Goal: Task Accomplishment & Management: Manage account settings

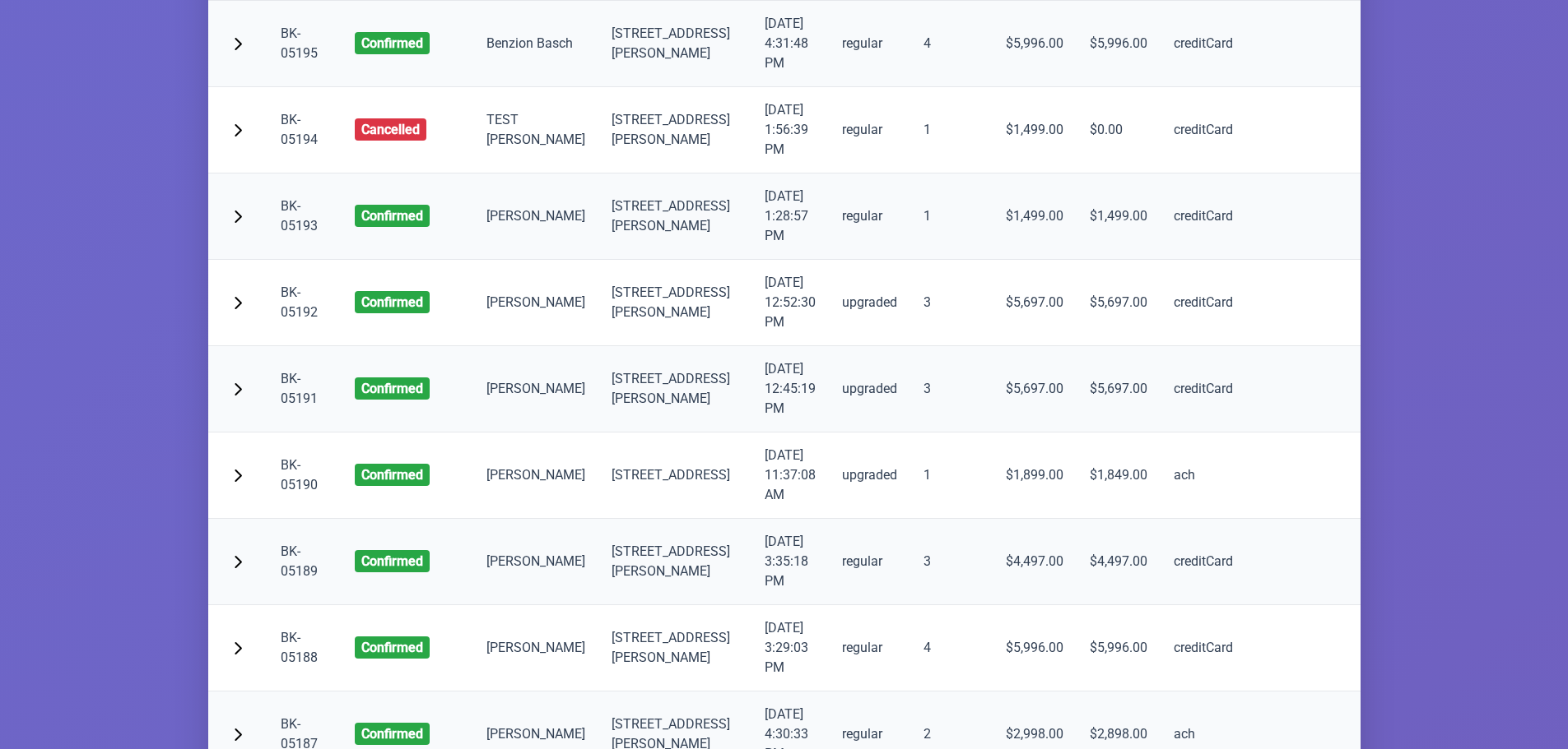
scroll to position [7568, 0]
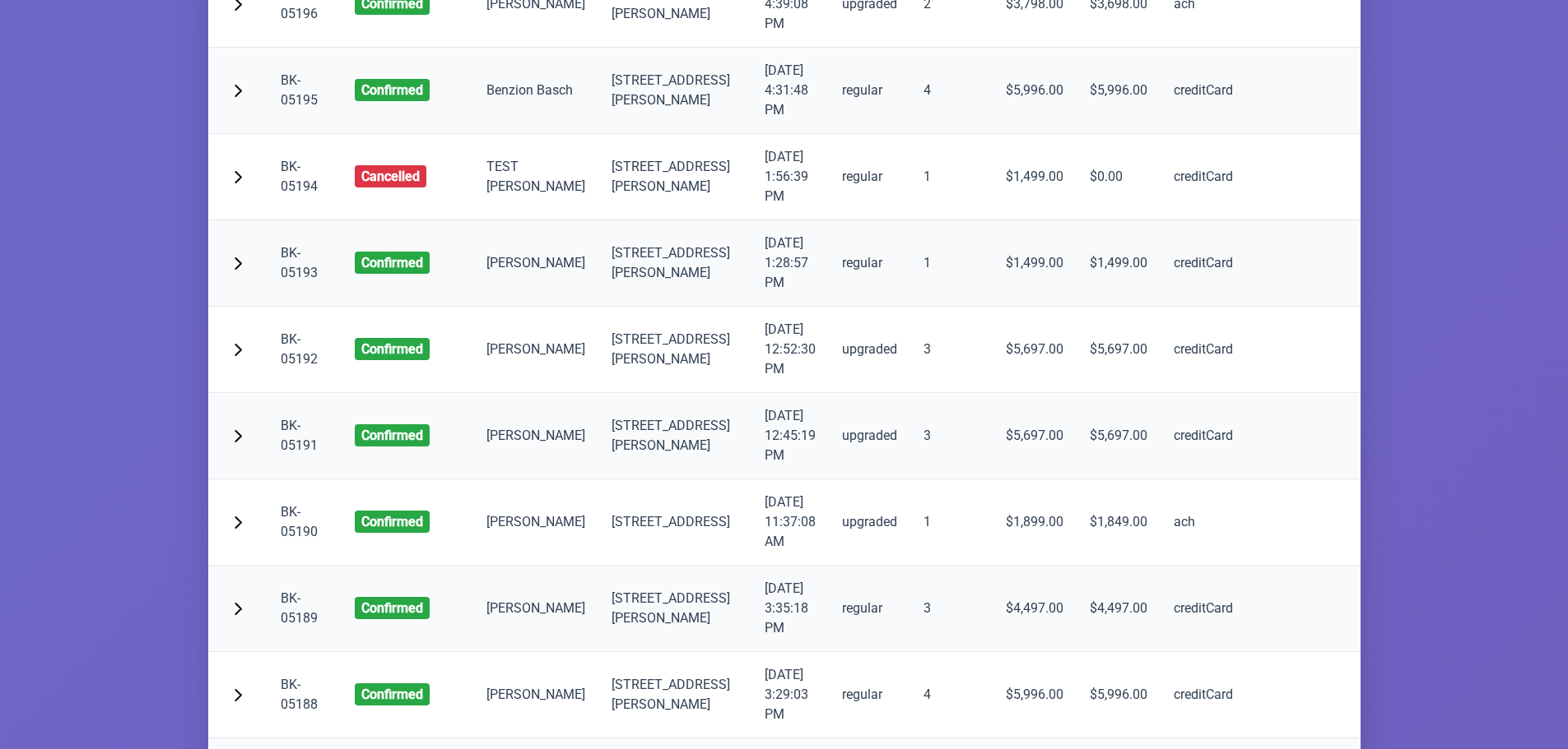
click at [296, 108] on link "BK-05195" at bounding box center [299, 90] width 37 height 35
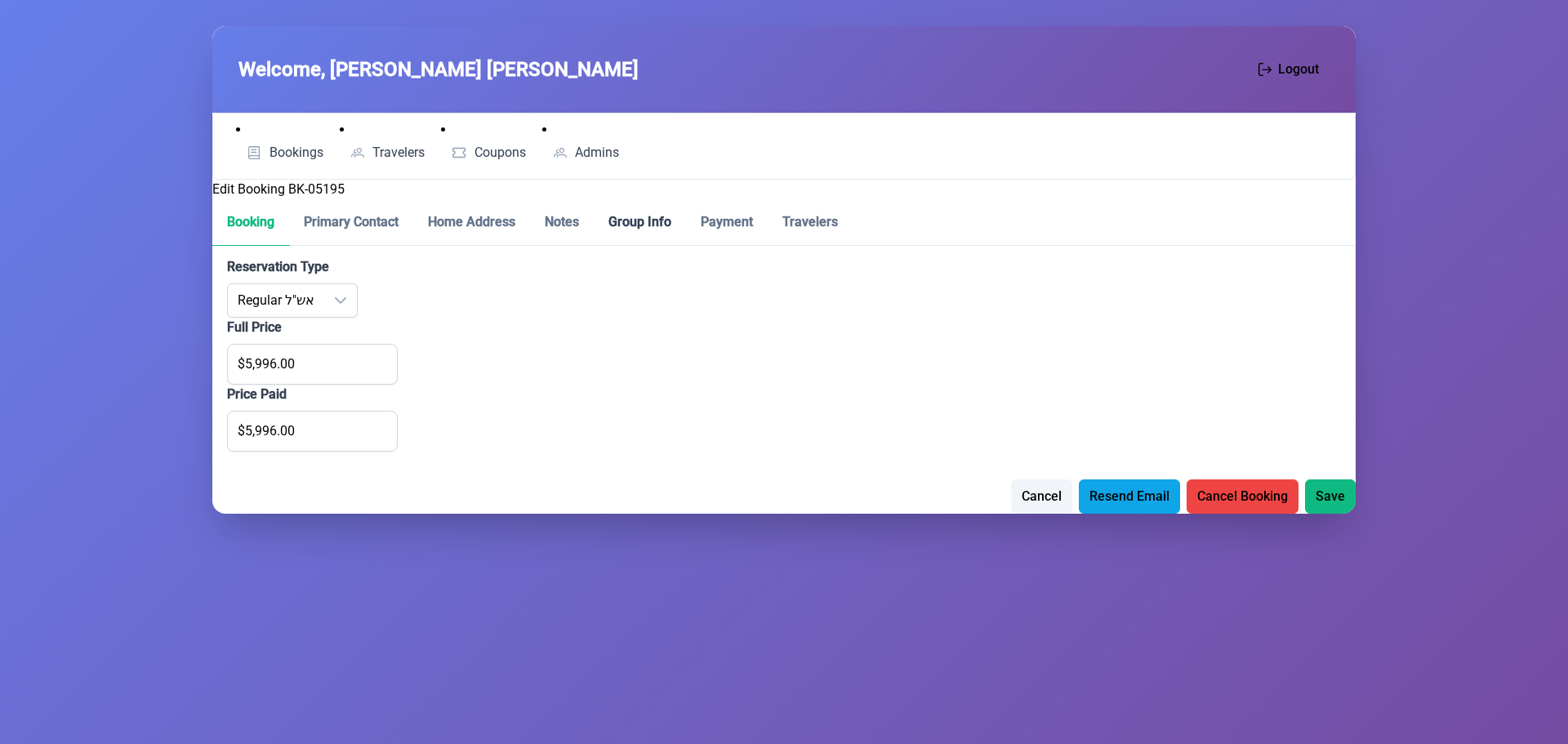
click at [622, 220] on p-tab "Group Info" at bounding box center [639, 222] width 92 height 47
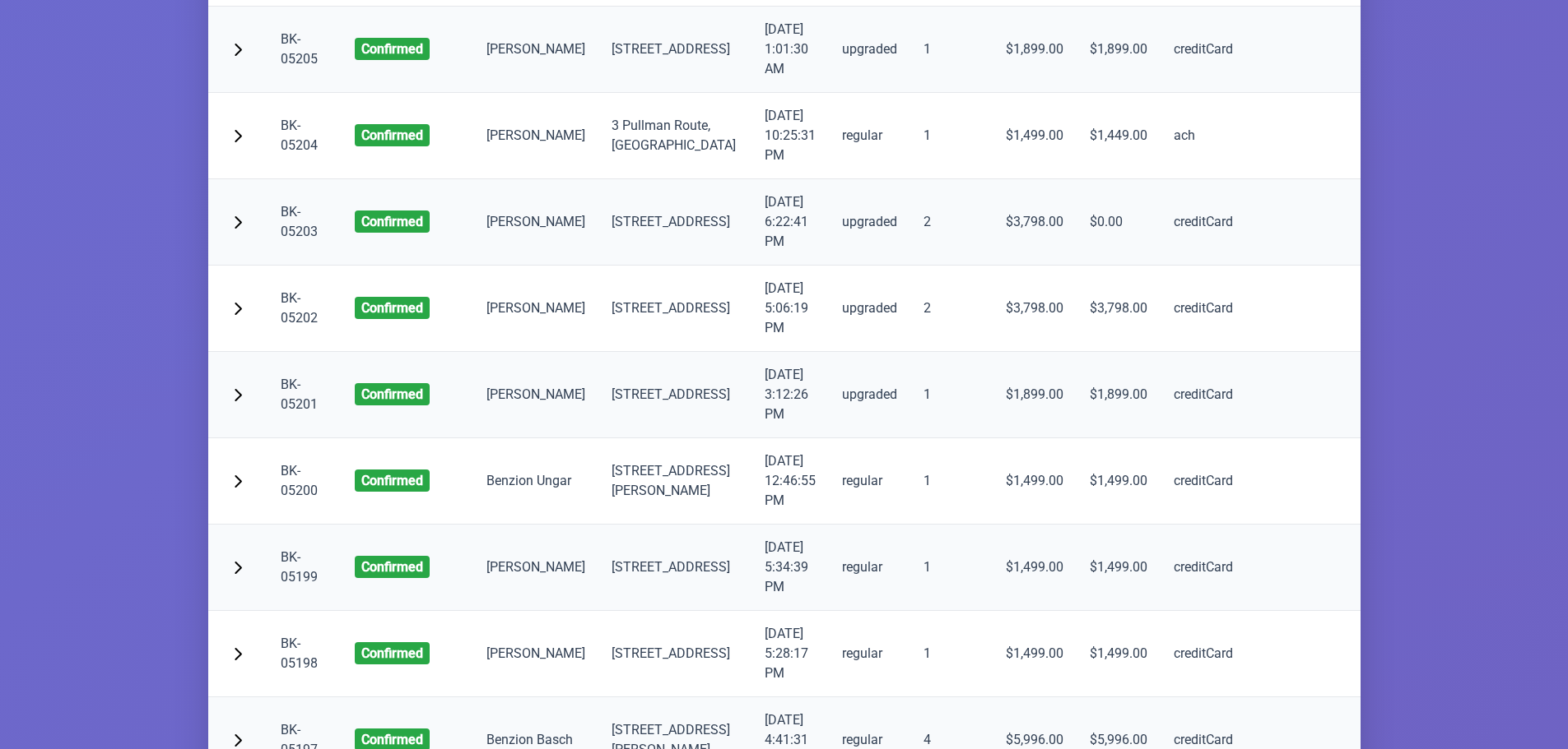
scroll to position [7403, 0]
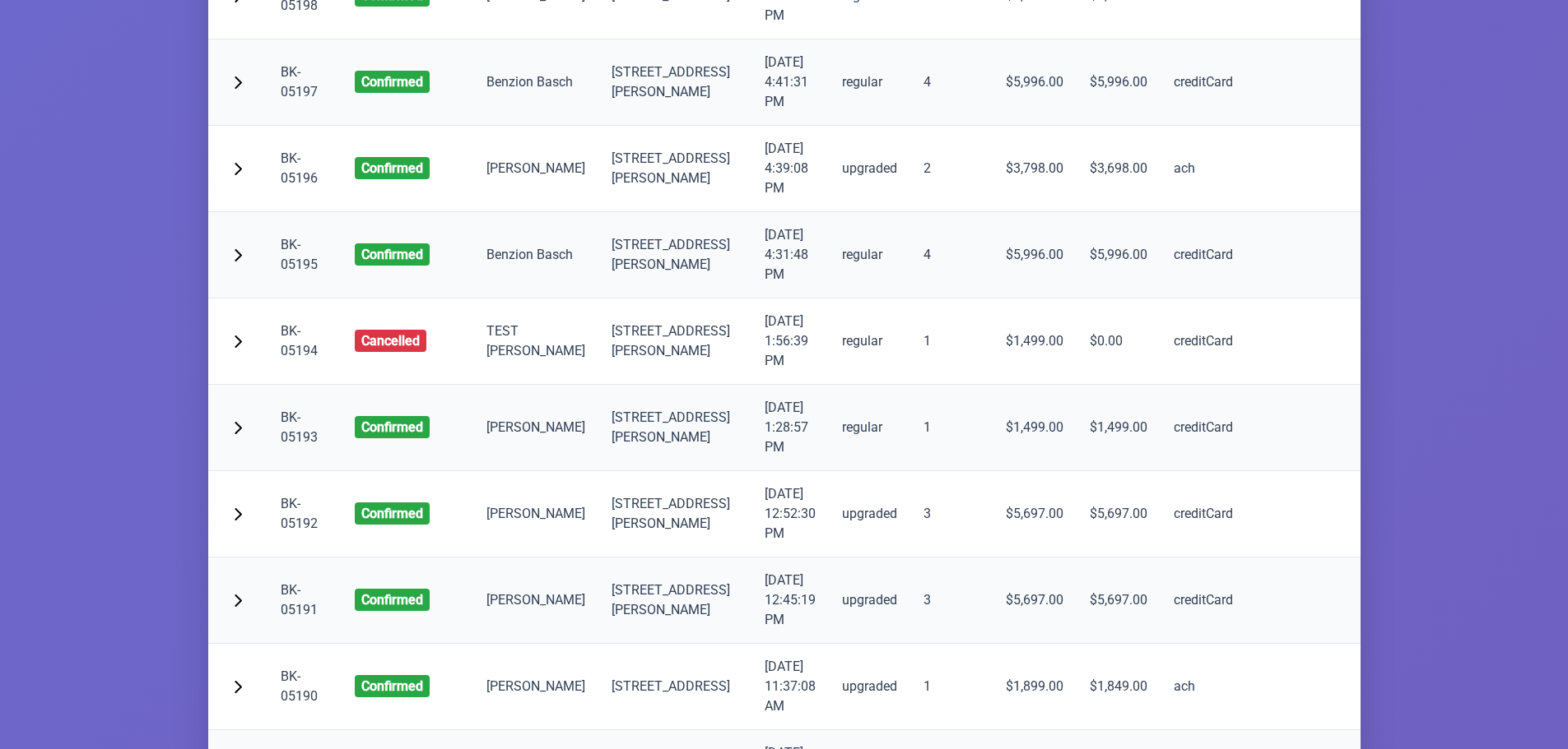
click at [284, 99] on link "BK-05197" at bounding box center [299, 81] width 37 height 35
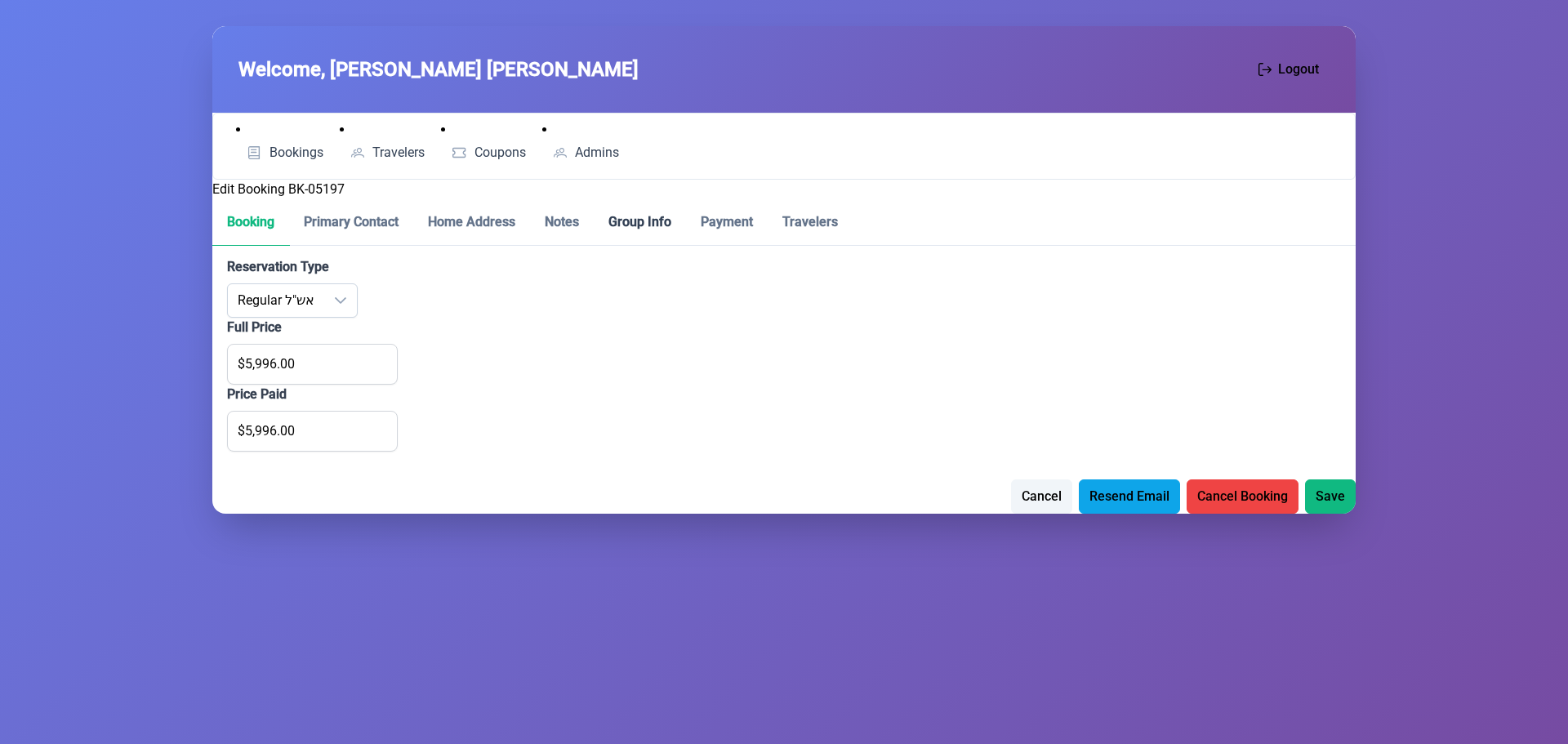
click at [621, 220] on p-tab "Group Info" at bounding box center [639, 222] width 92 height 47
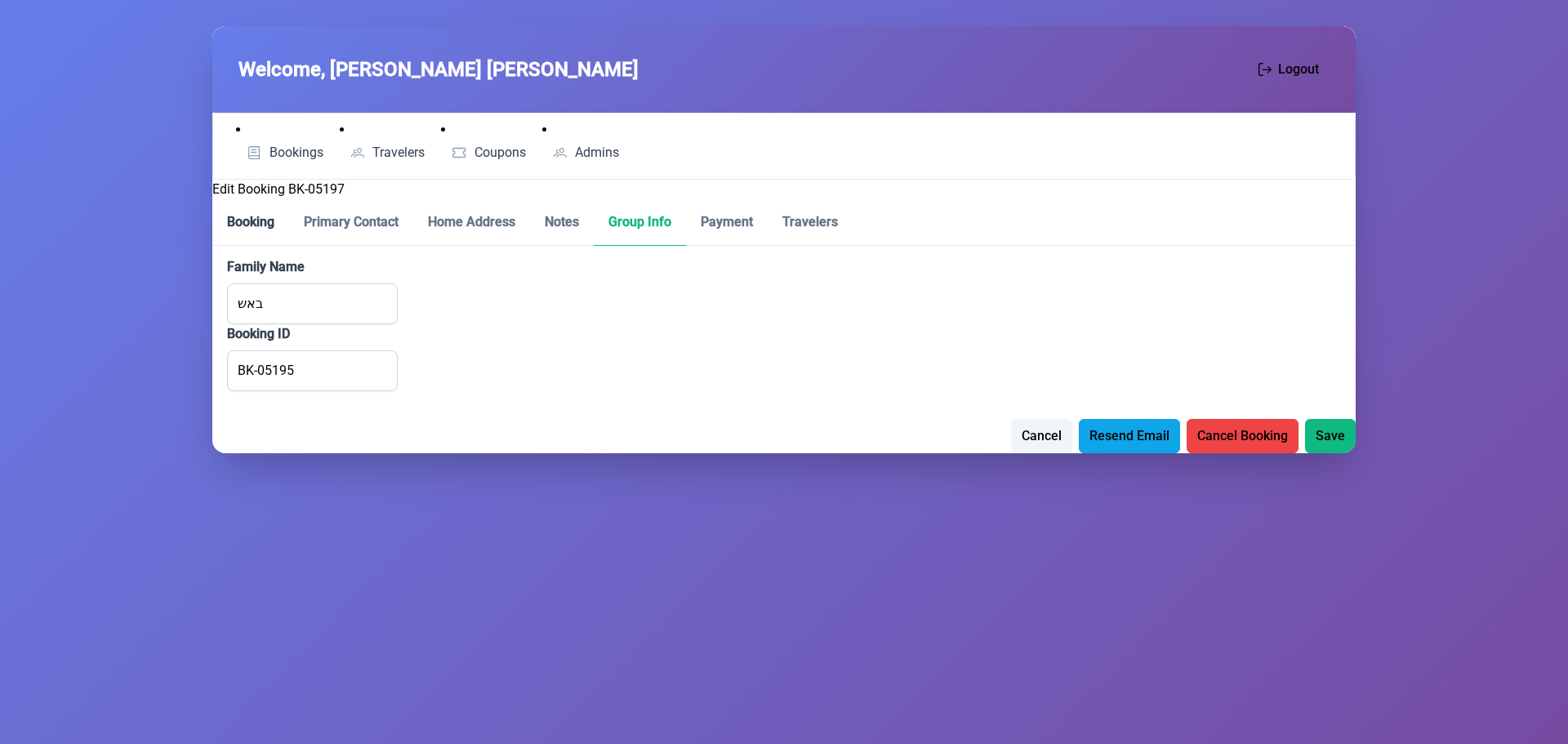
click at [248, 217] on p-tab "Booking" at bounding box center [250, 222] width 76 height 47
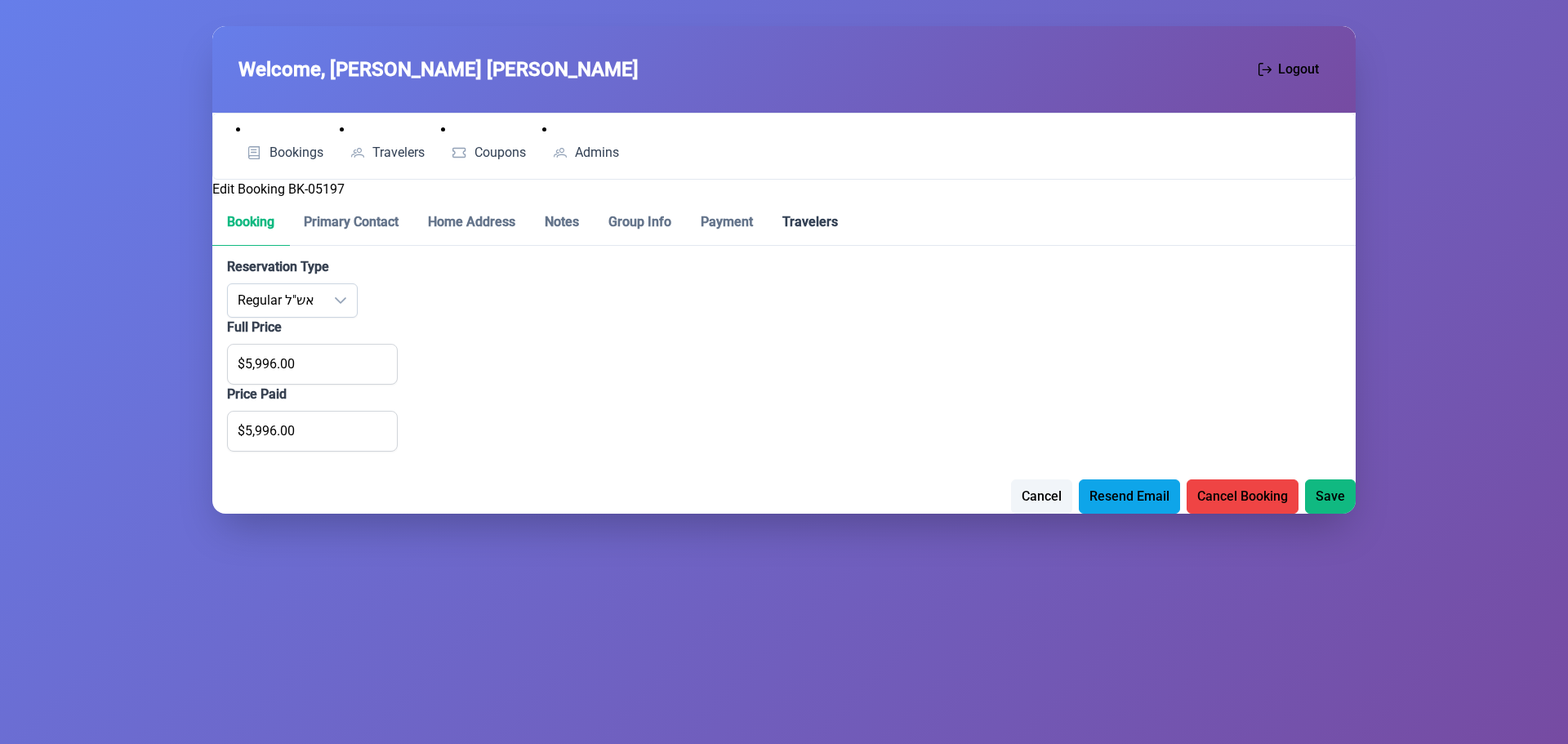
click at [792, 219] on p-tab "Travelers" at bounding box center [809, 222] width 85 height 47
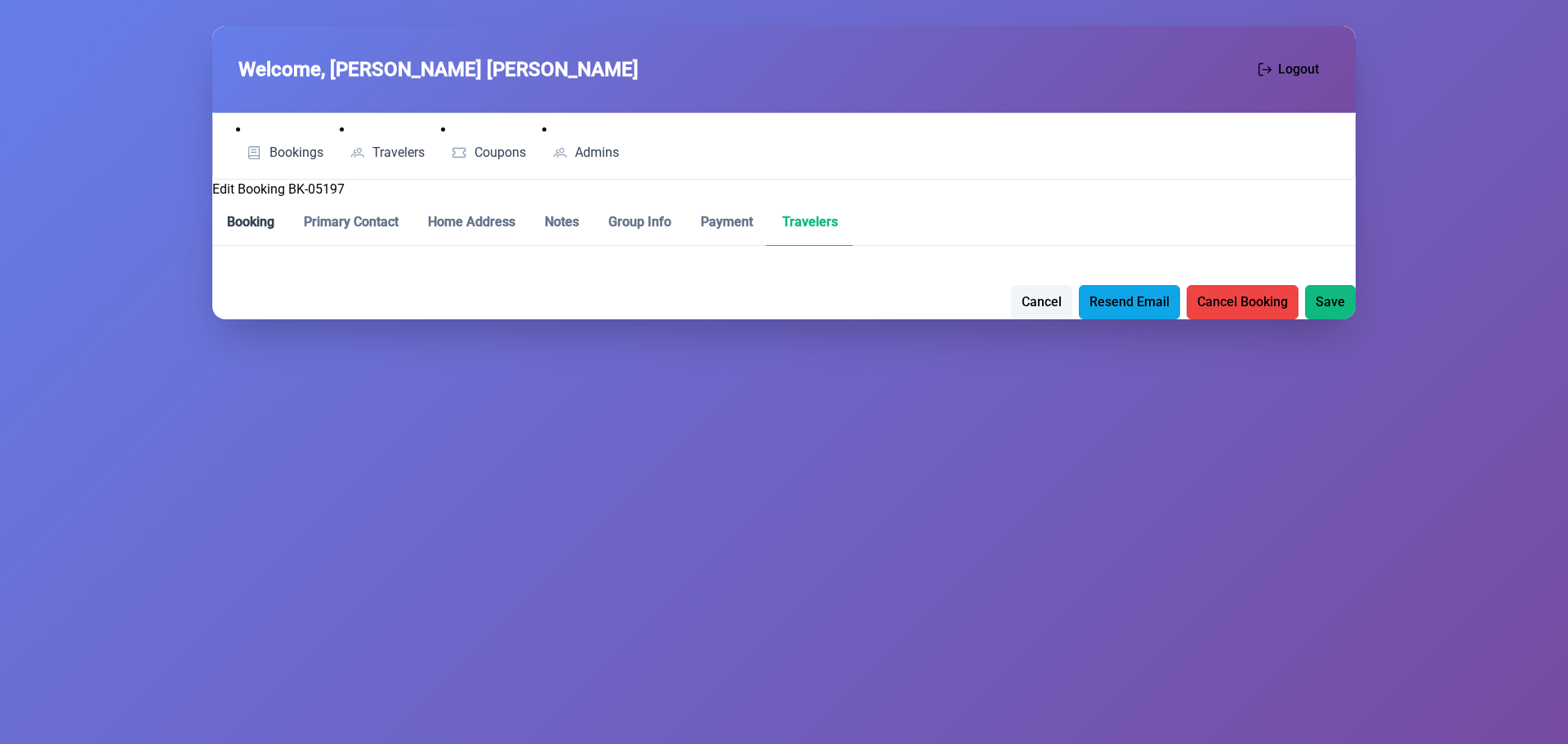
click at [233, 218] on p-tab "Booking" at bounding box center [250, 222] width 76 height 47
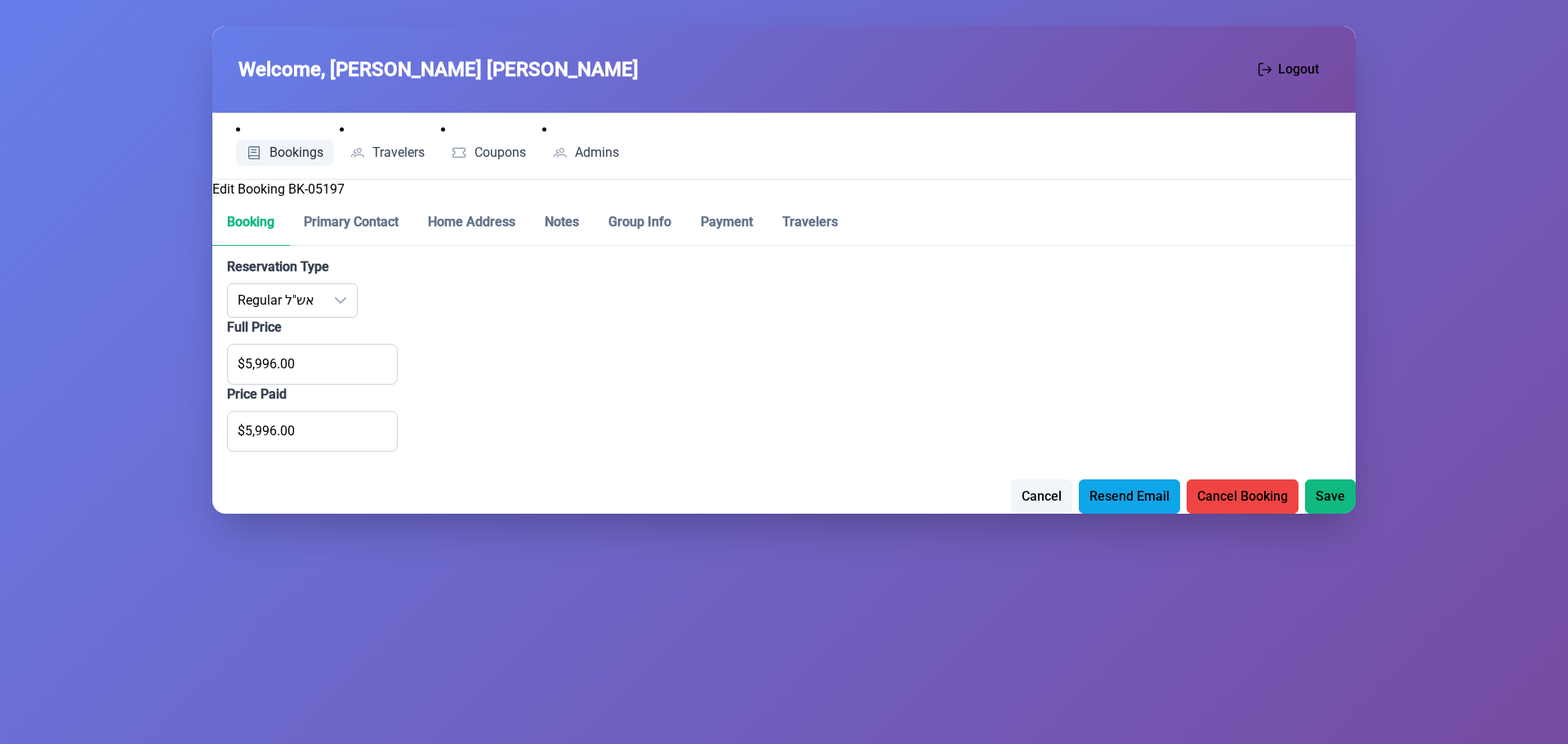
click at [284, 153] on span "Bookings" at bounding box center [296, 152] width 54 height 13
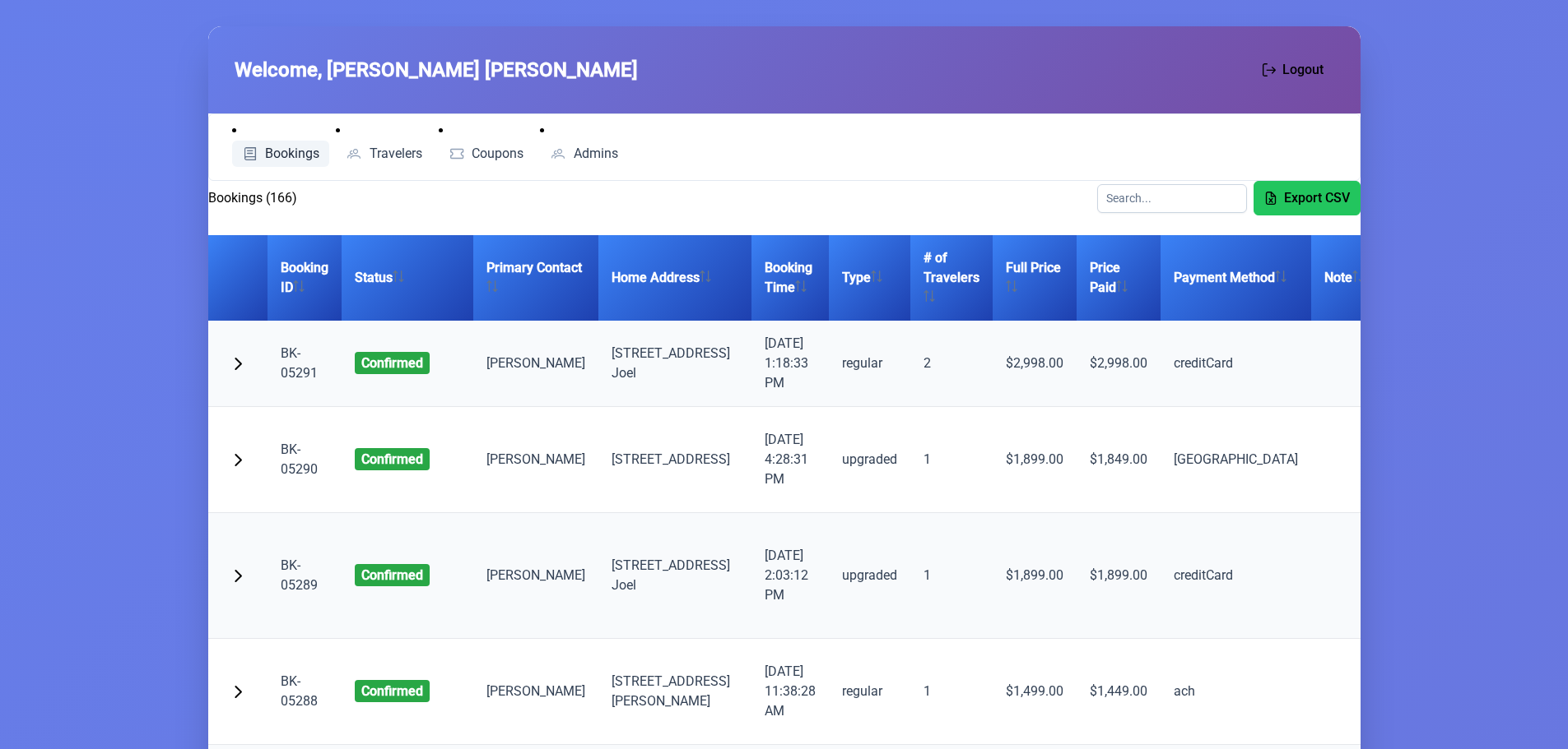
drag, startPoint x: 286, startPoint y: 156, endPoint x: 307, endPoint y: 153, distance: 21.2
click at [286, 156] on span "Bookings" at bounding box center [291, 153] width 54 height 13
click at [401, 151] on span "Travelers" at bounding box center [395, 153] width 52 height 13
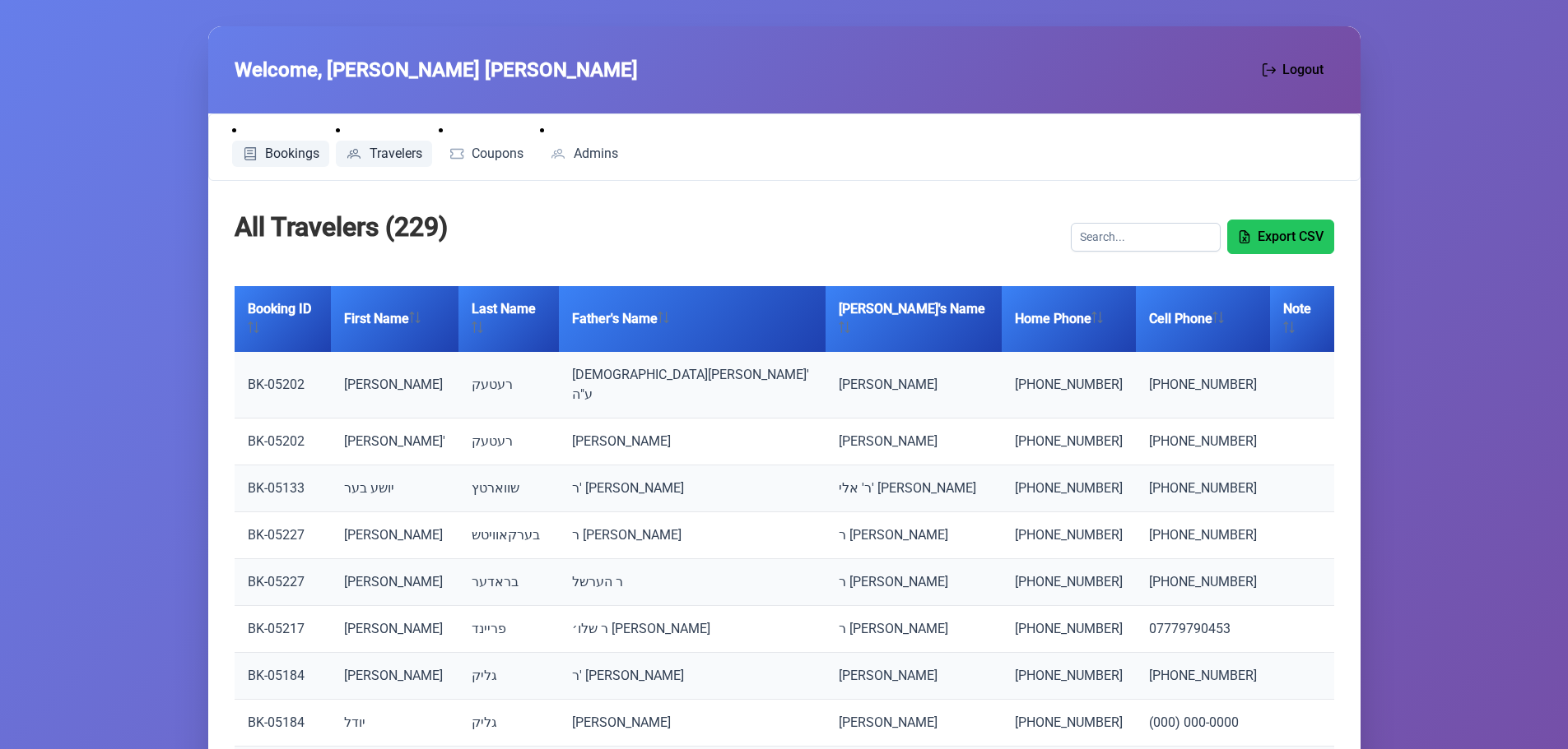
click at [292, 154] on span "Bookings" at bounding box center [291, 153] width 54 height 13
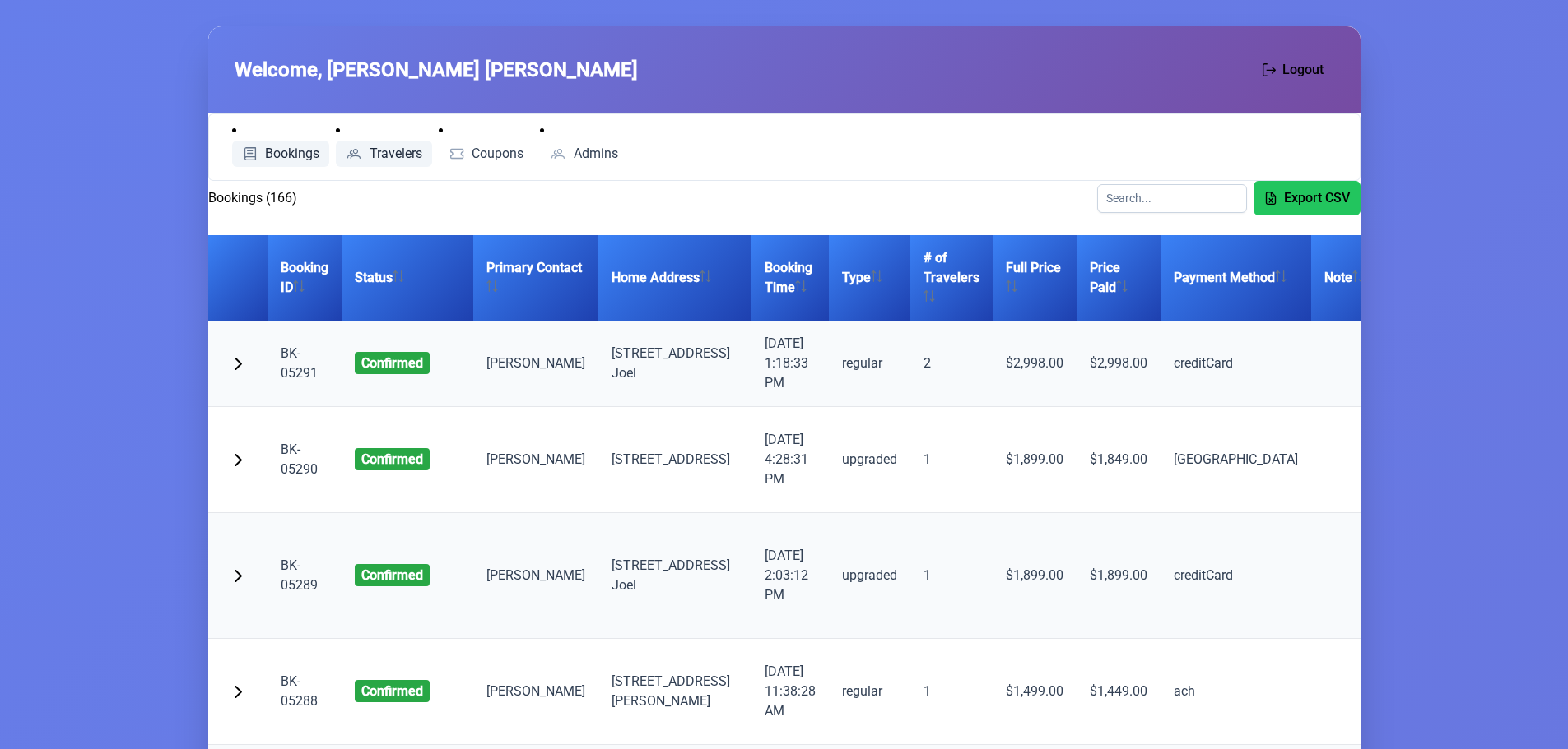
click at [388, 154] on span "Travelers" at bounding box center [395, 153] width 52 height 13
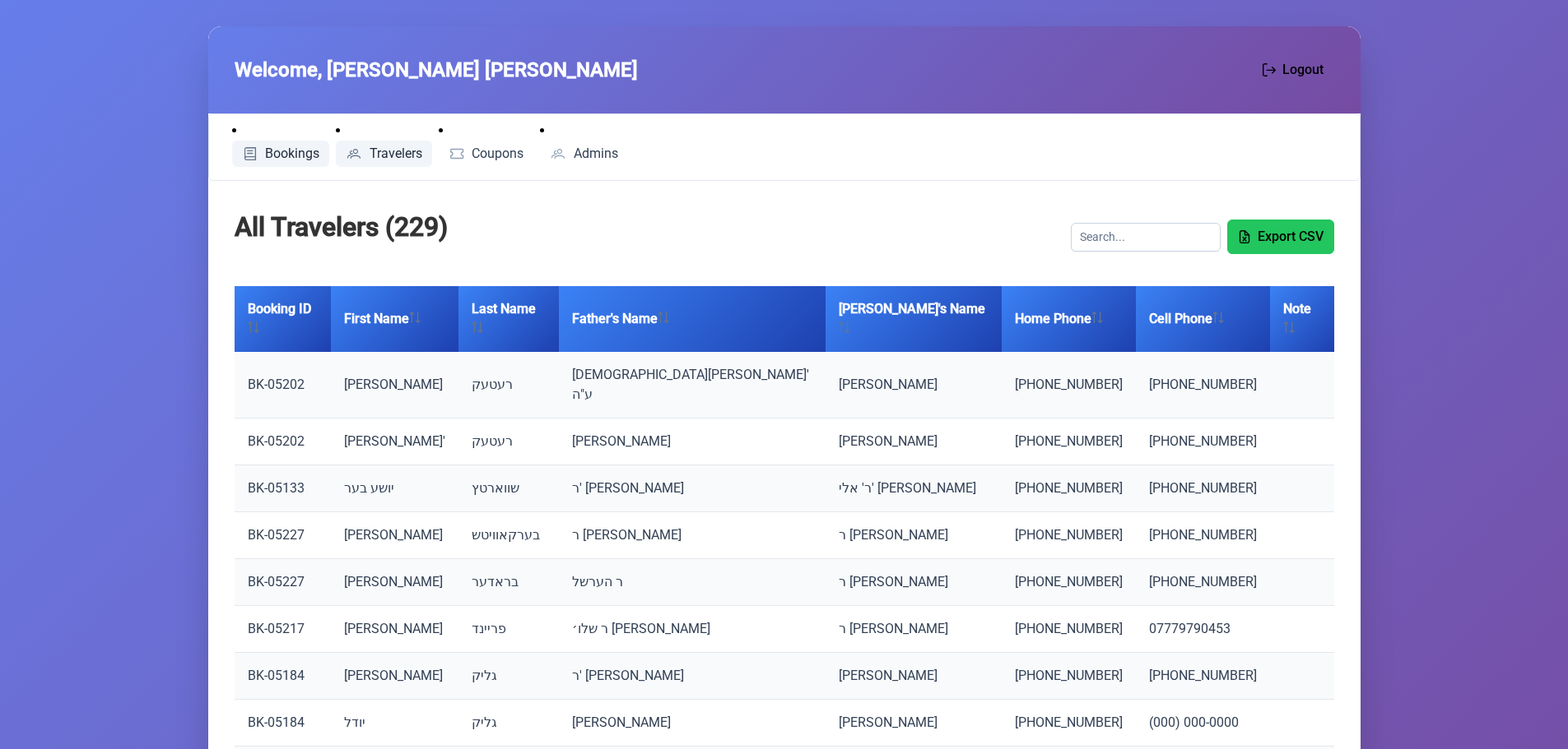
click at [307, 156] on span "Bookings" at bounding box center [291, 153] width 54 height 13
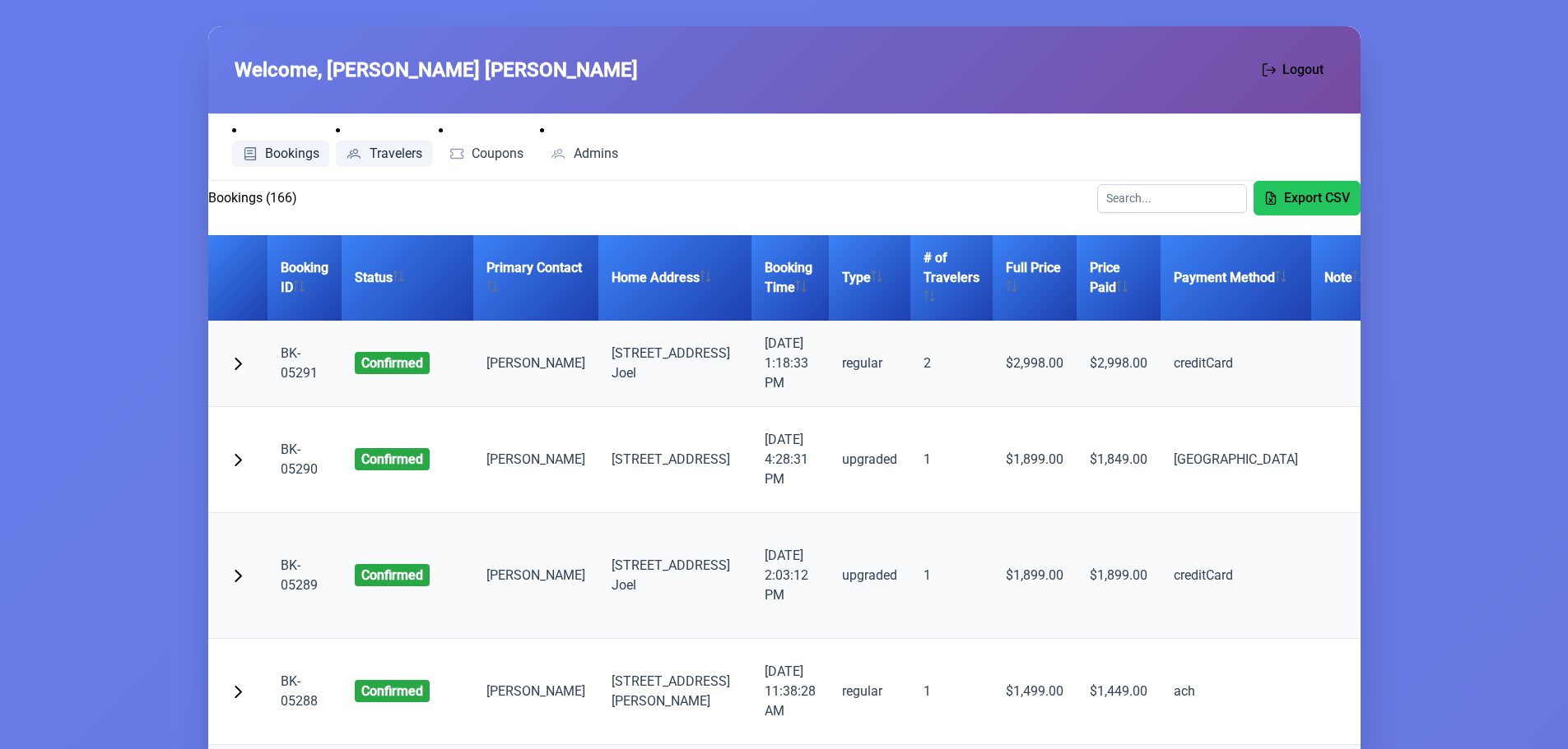
click at [405, 154] on span "Travelers" at bounding box center [395, 153] width 52 height 13
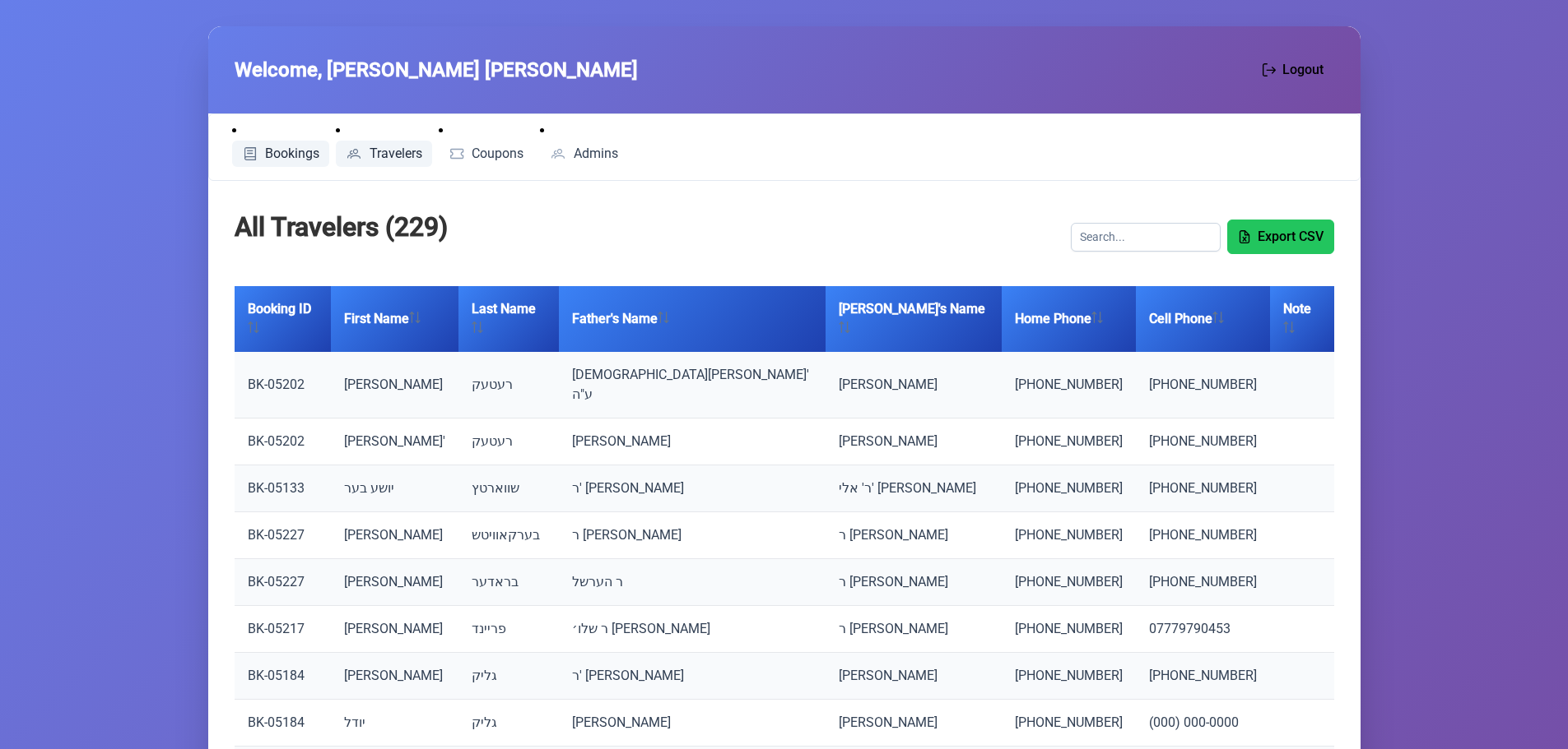
click at [266, 152] on span "Bookings" at bounding box center [291, 153] width 54 height 13
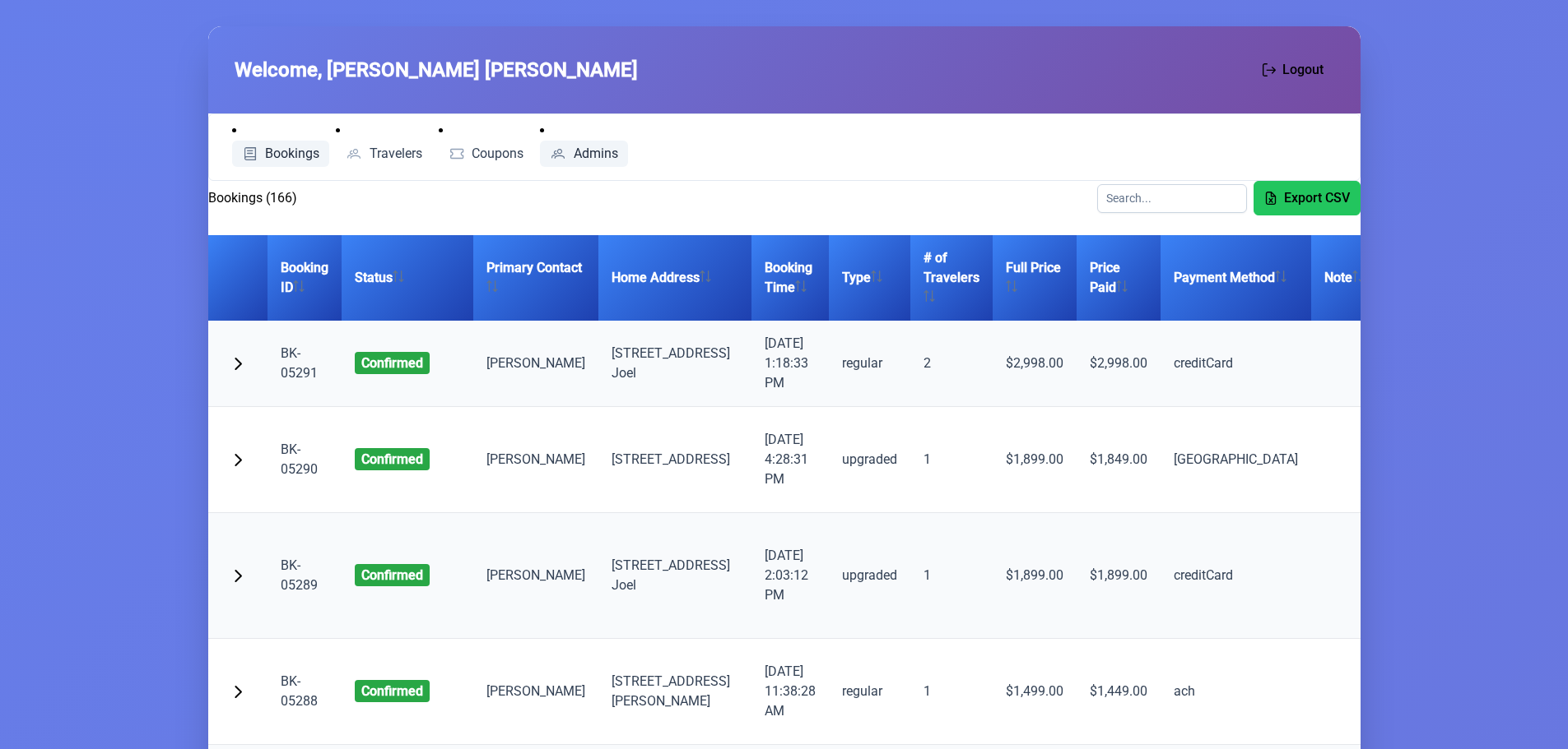
click at [598, 154] on span "Admins" at bounding box center [596, 153] width 44 height 13
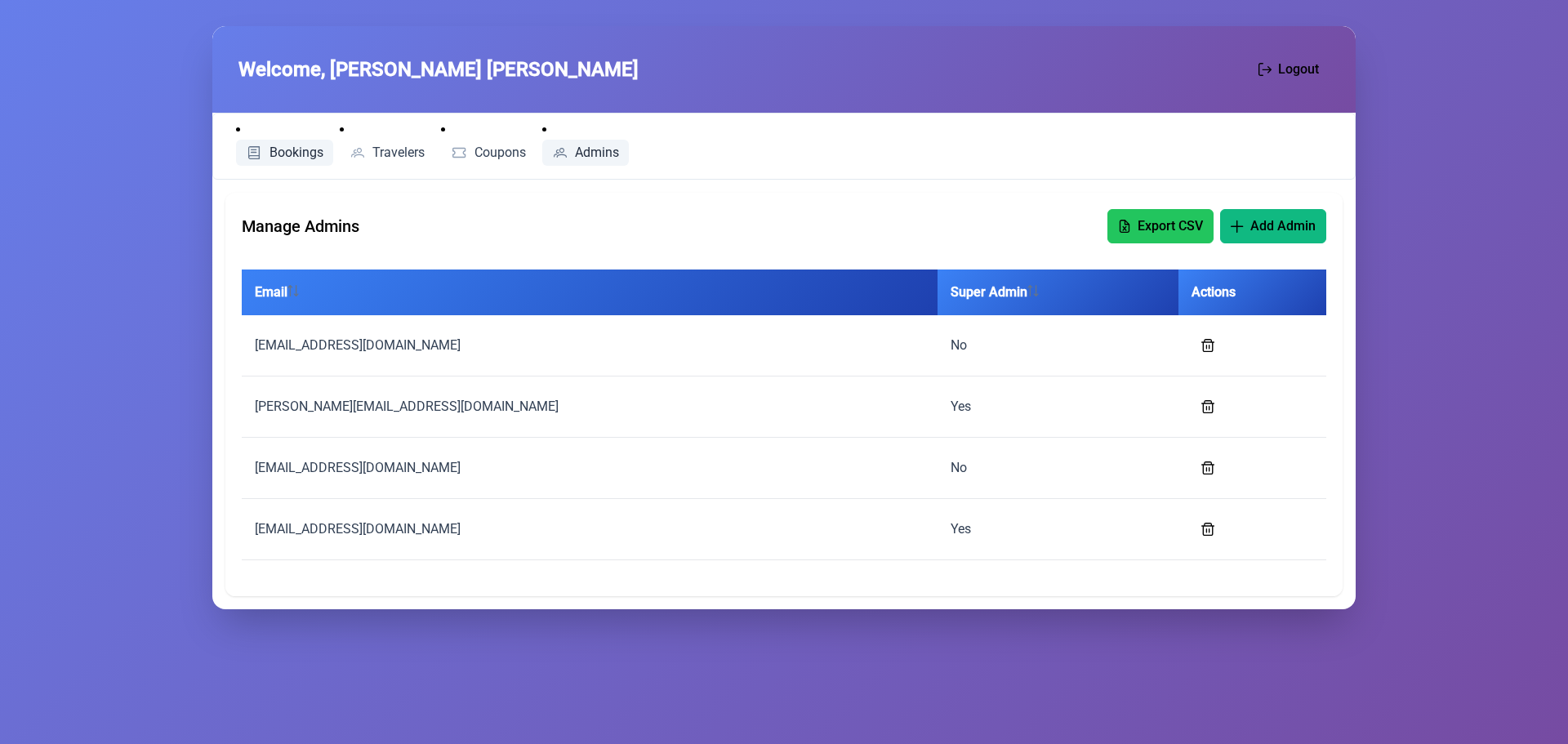
click at [283, 155] on span "Bookings" at bounding box center [296, 152] width 54 height 13
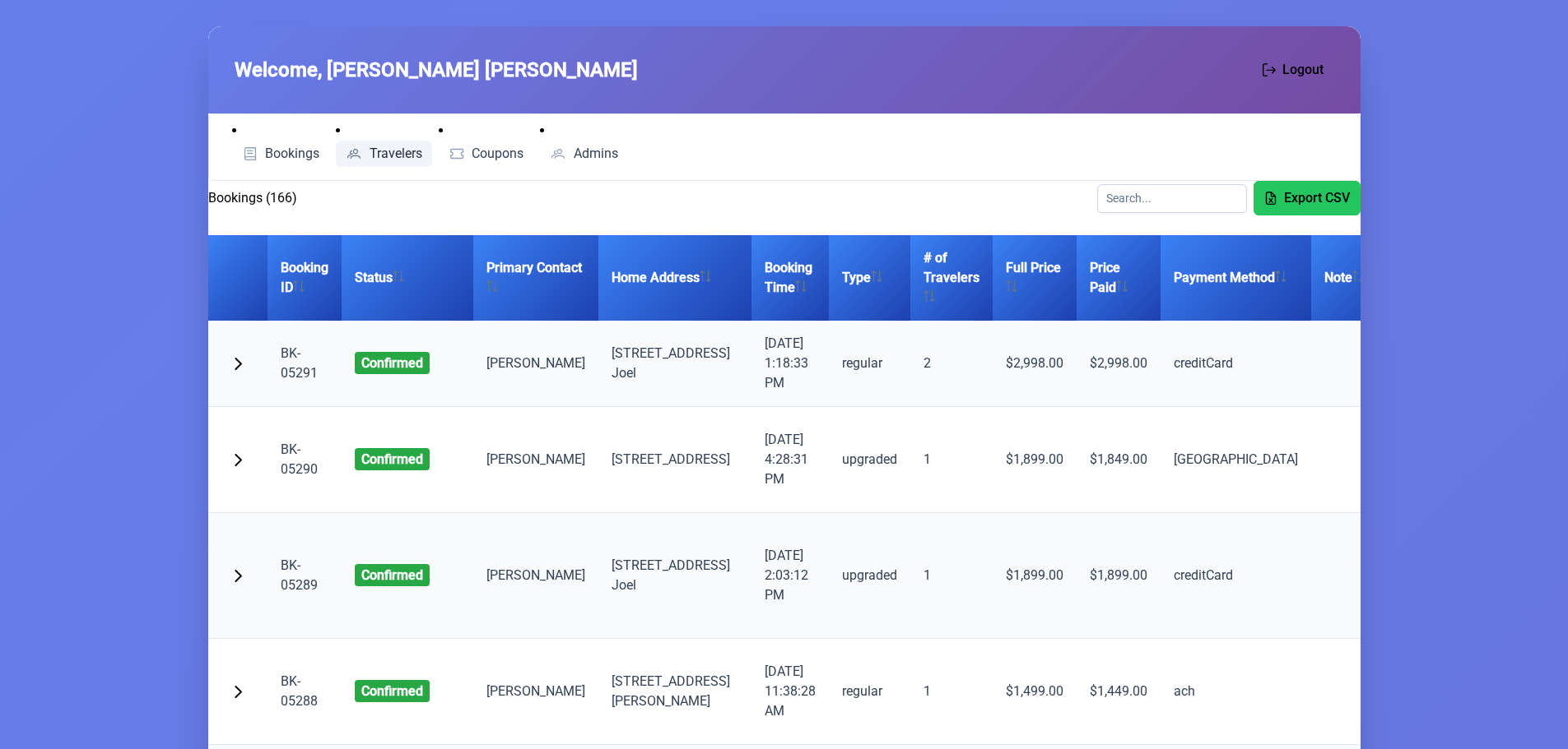
click at [385, 148] on span "Travelers" at bounding box center [395, 153] width 52 height 13
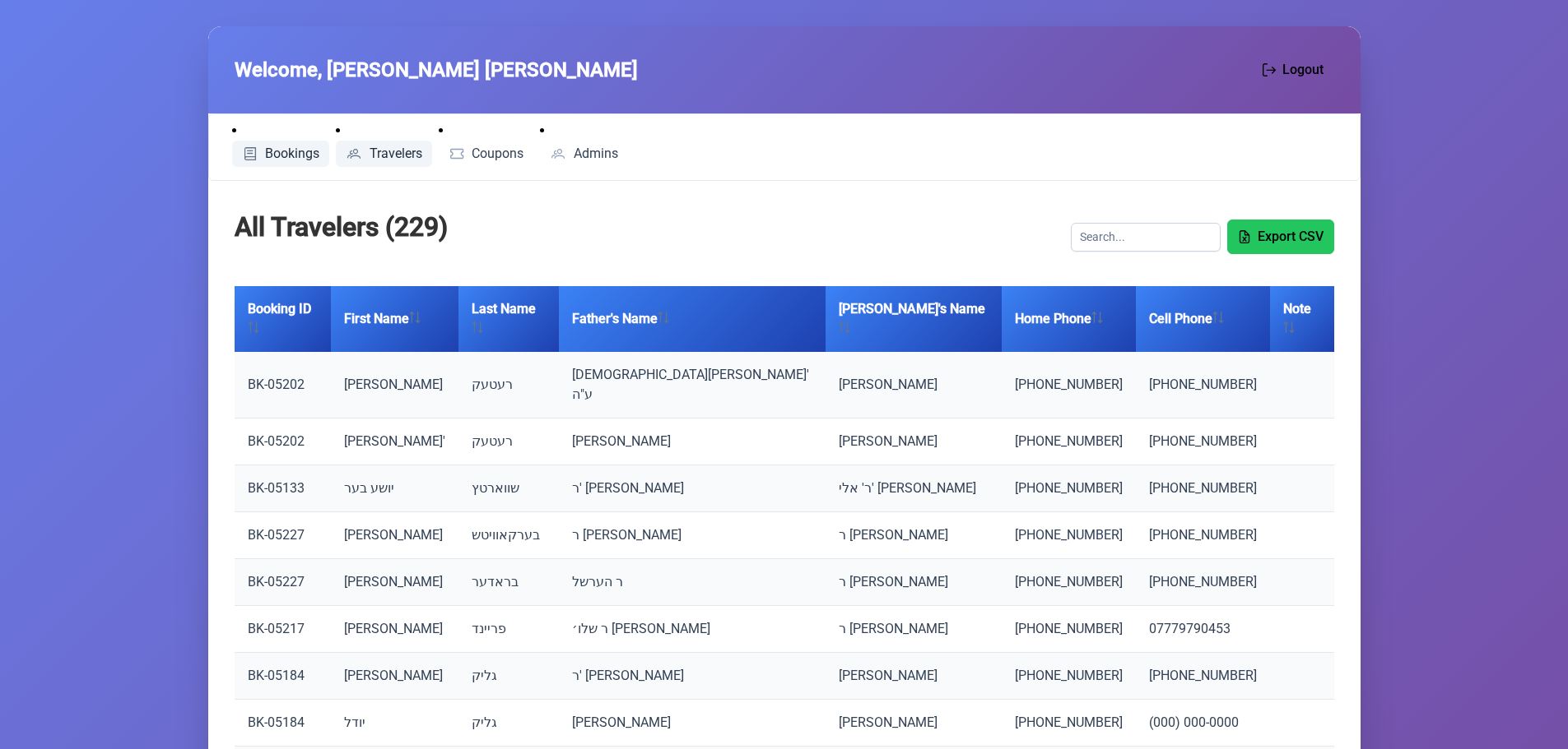
click at [250, 143] on link "Bookings" at bounding box center [281, 154] width 98 height 27
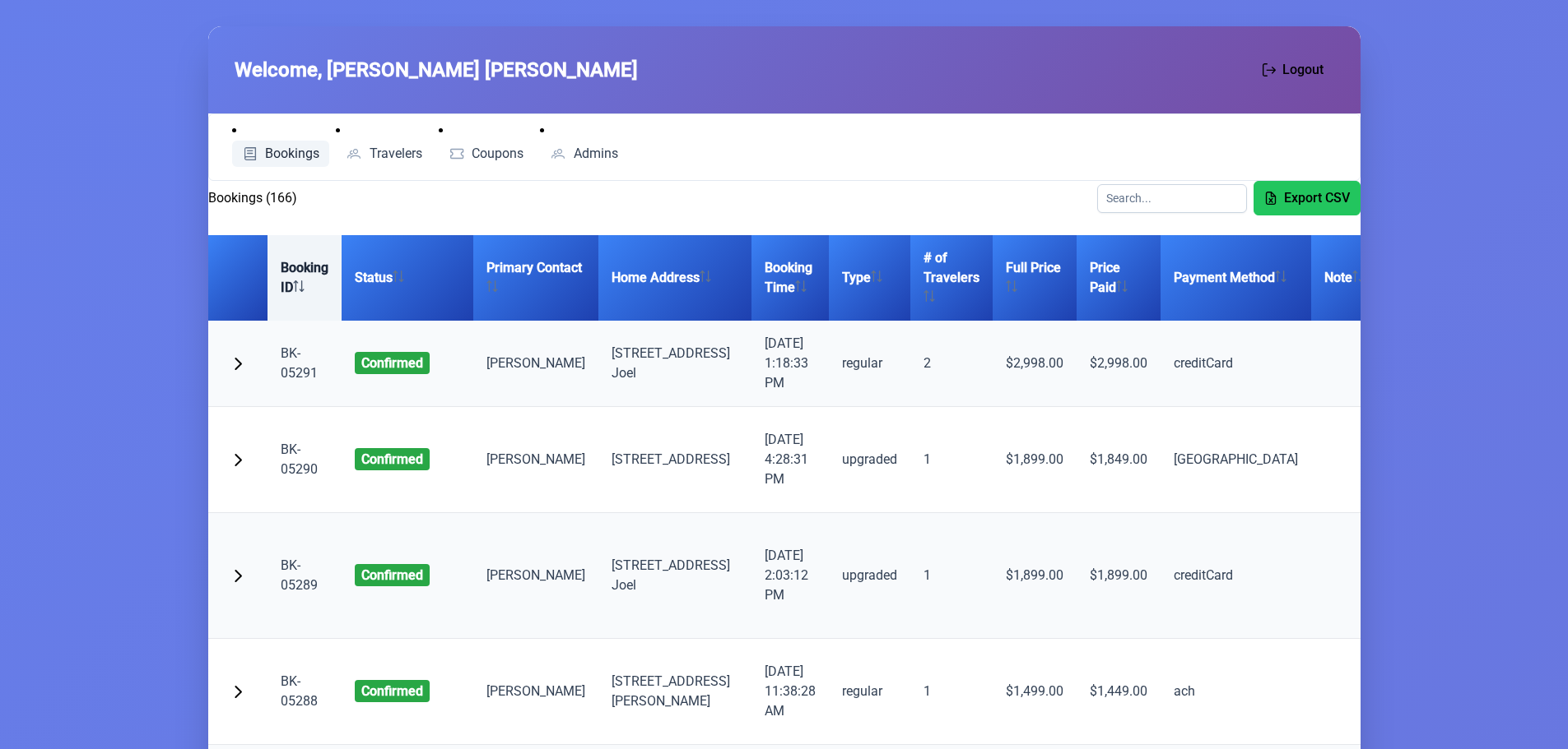
click at [297, 307] on th "Booking ID" at bounding box center [305, 278] width 74 height 86
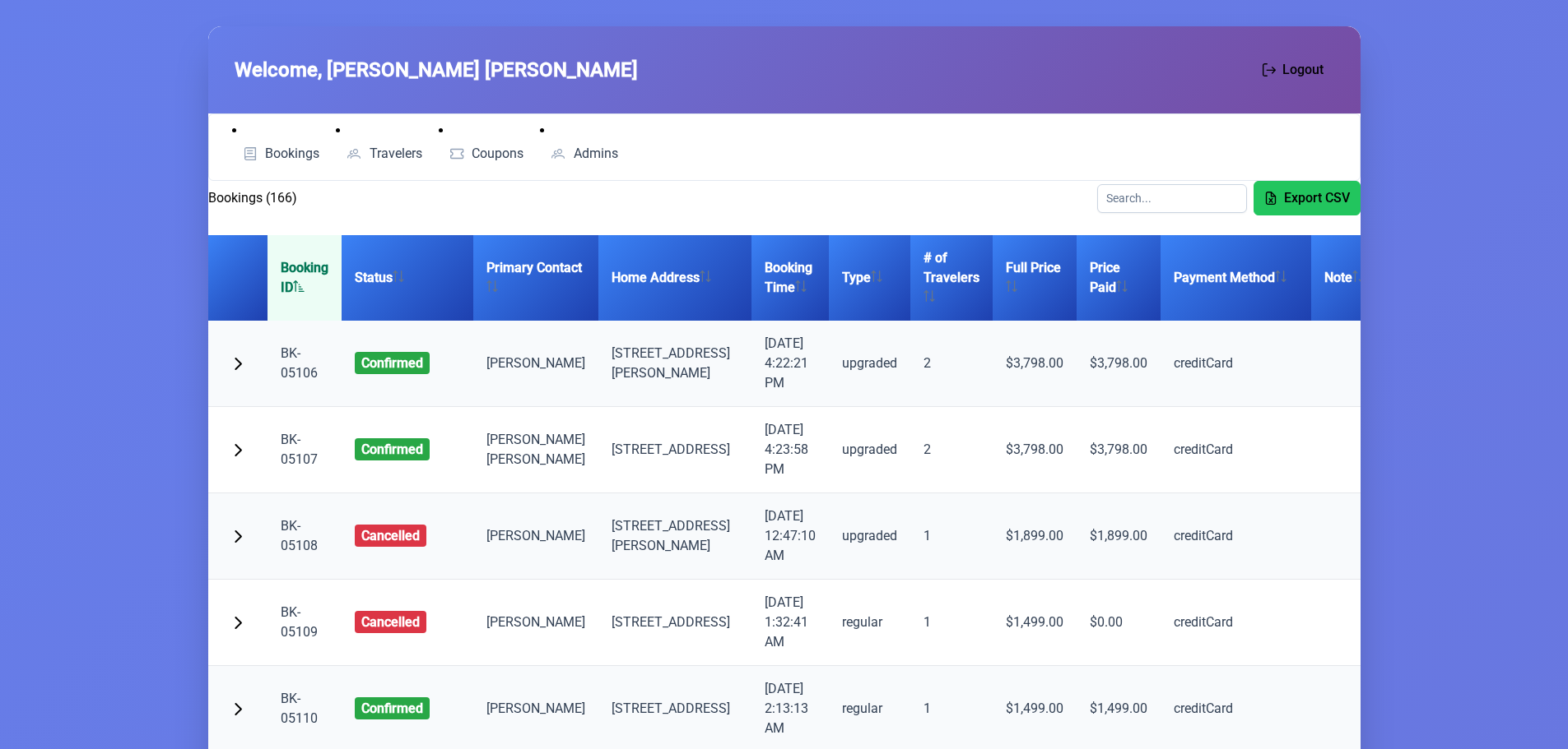
click at [298, 362] on td "BK-05106" at bounding box center [305, 364] width 74 height 87
click at [294, 375] on link "BK-05106" at bounding box center [299, 363] width 37 height 35
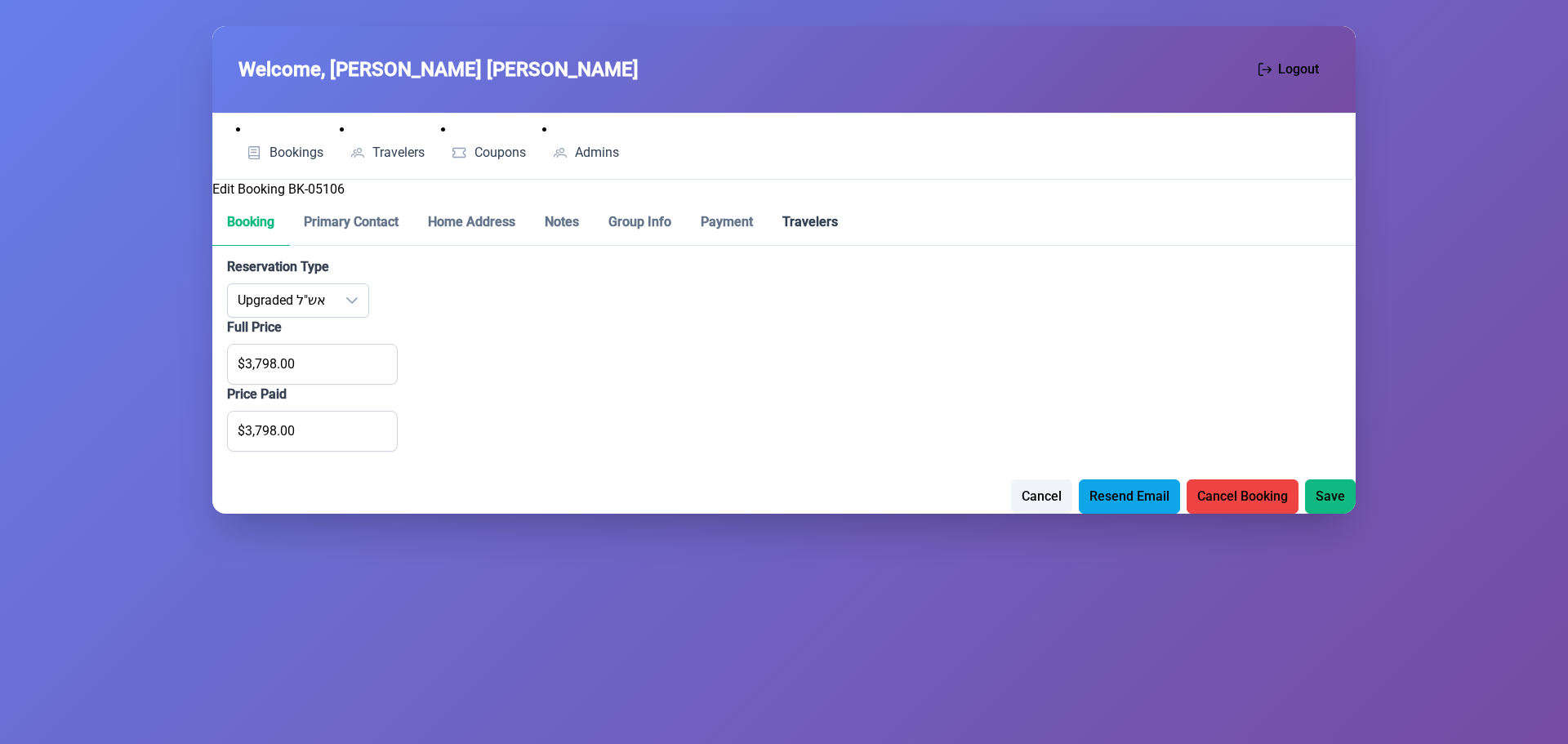
click at [815, 213] on p-tab "Travelers" at bounding box center [809, 222] width 85 height 47
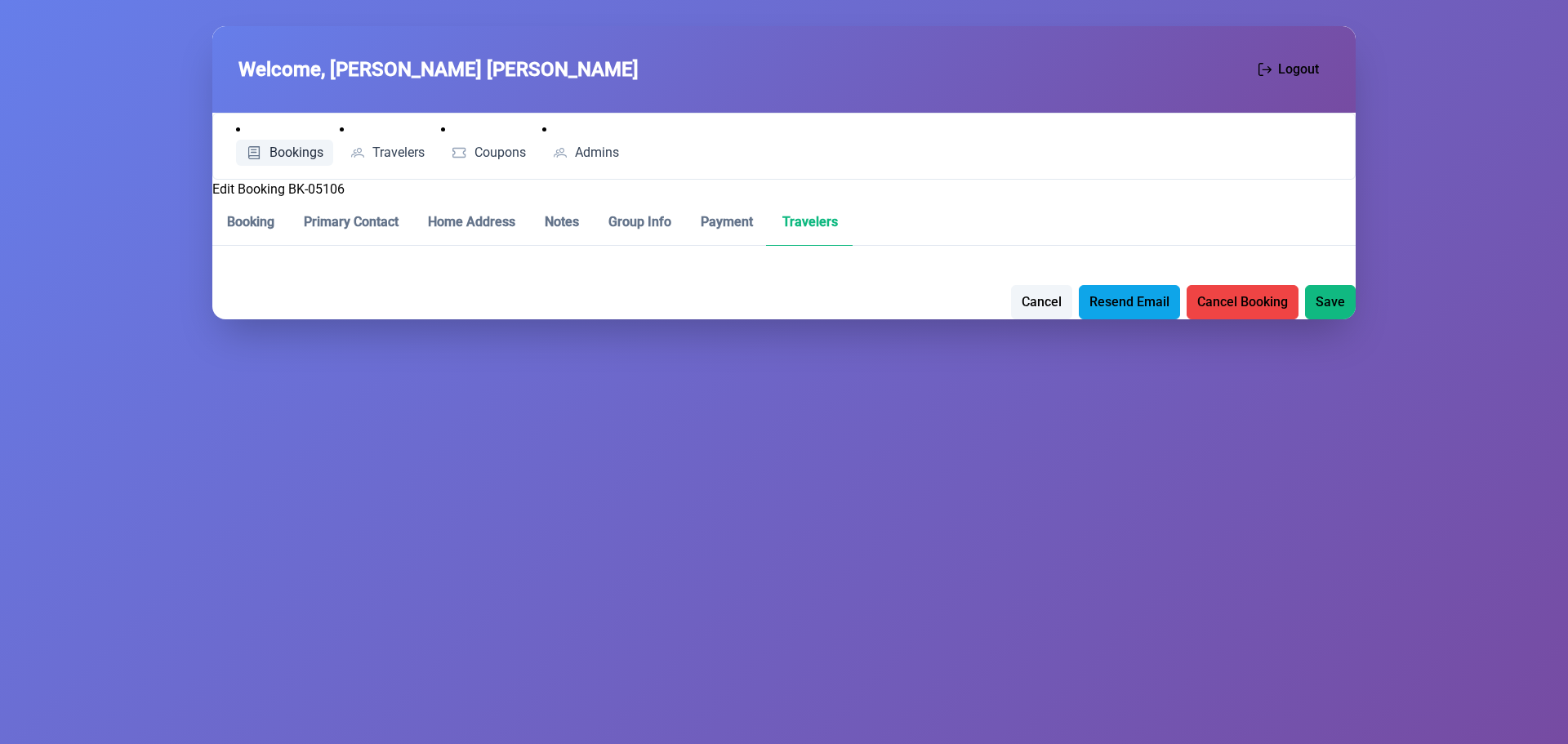
click at [263, 147] on link "Bookings" at bounding box center [285, 153] width 98 height 26
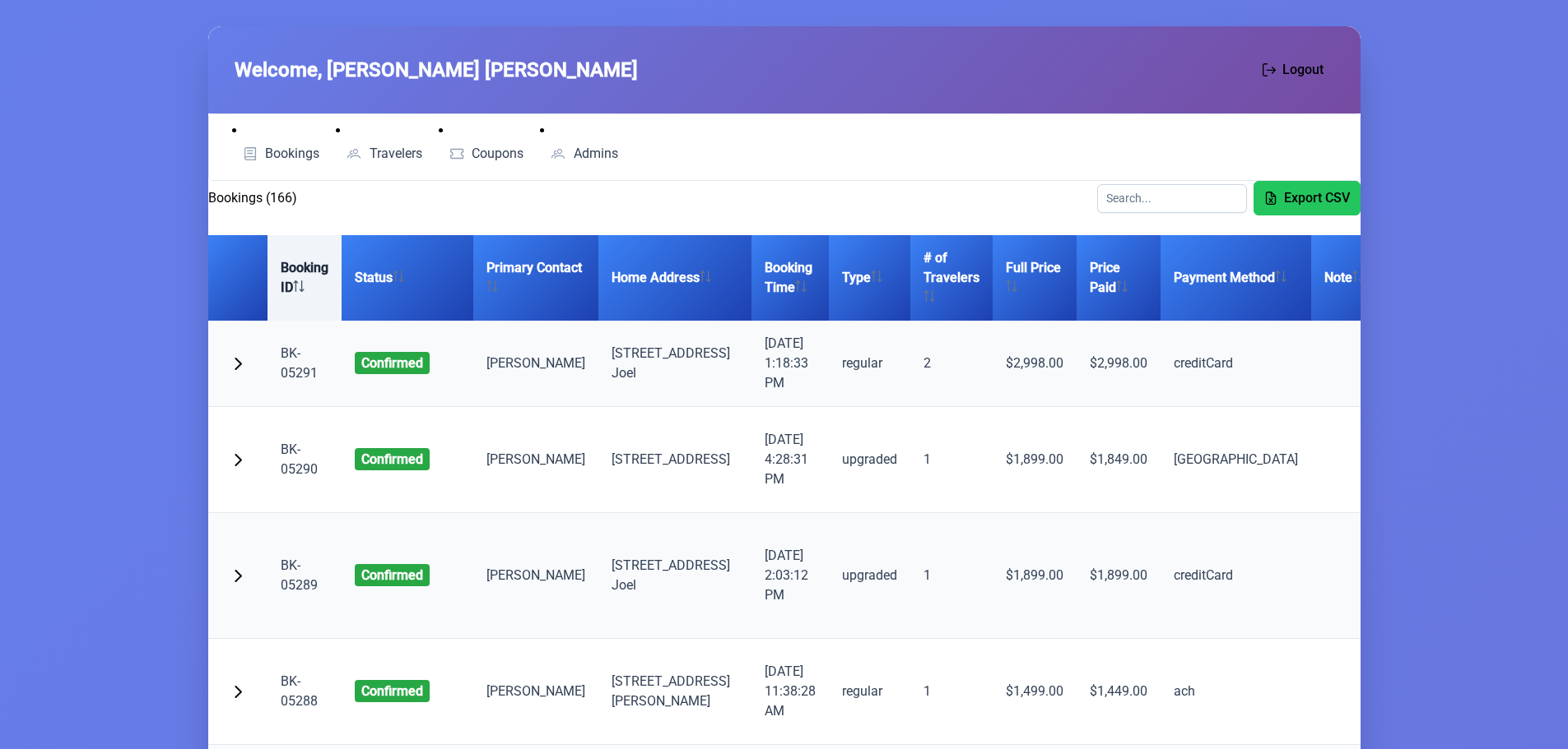
click at [314, 289] on th "Booking ID" at bounding box center [305, 278] width 74 height 86
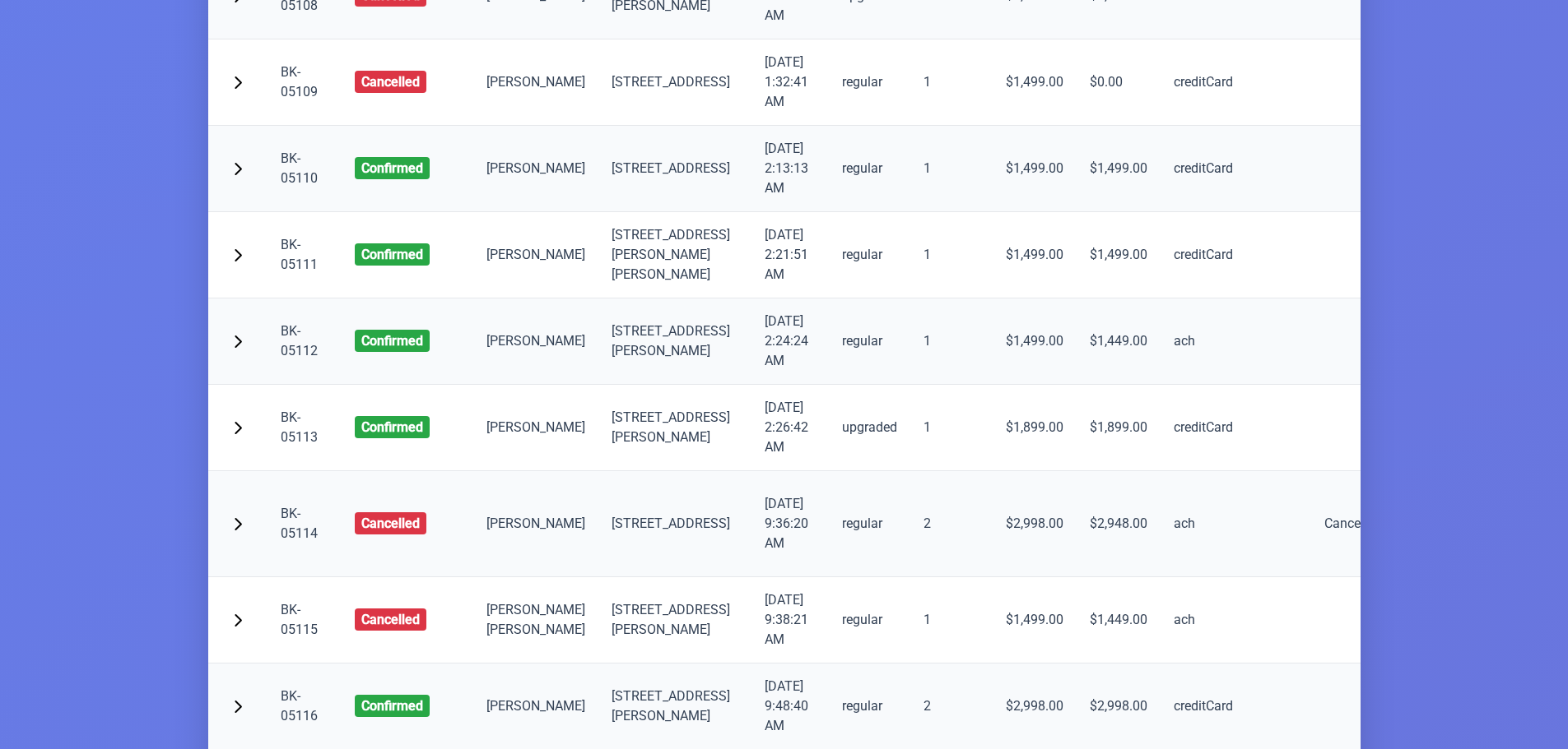
scroll to position [575, 0]
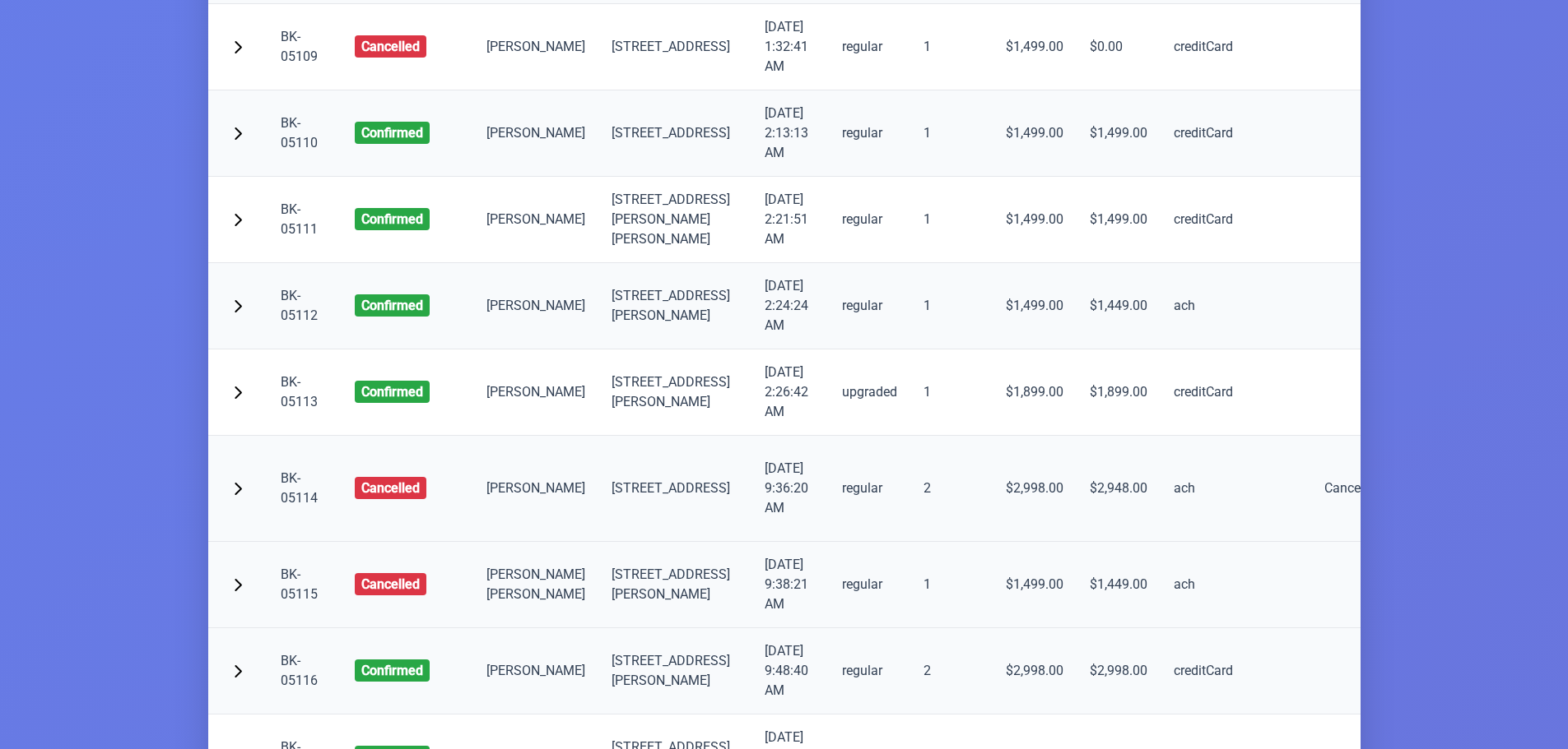
click at [298, 602] on link "BK-05115" at bounding box center [299, 584] width 37 height 35
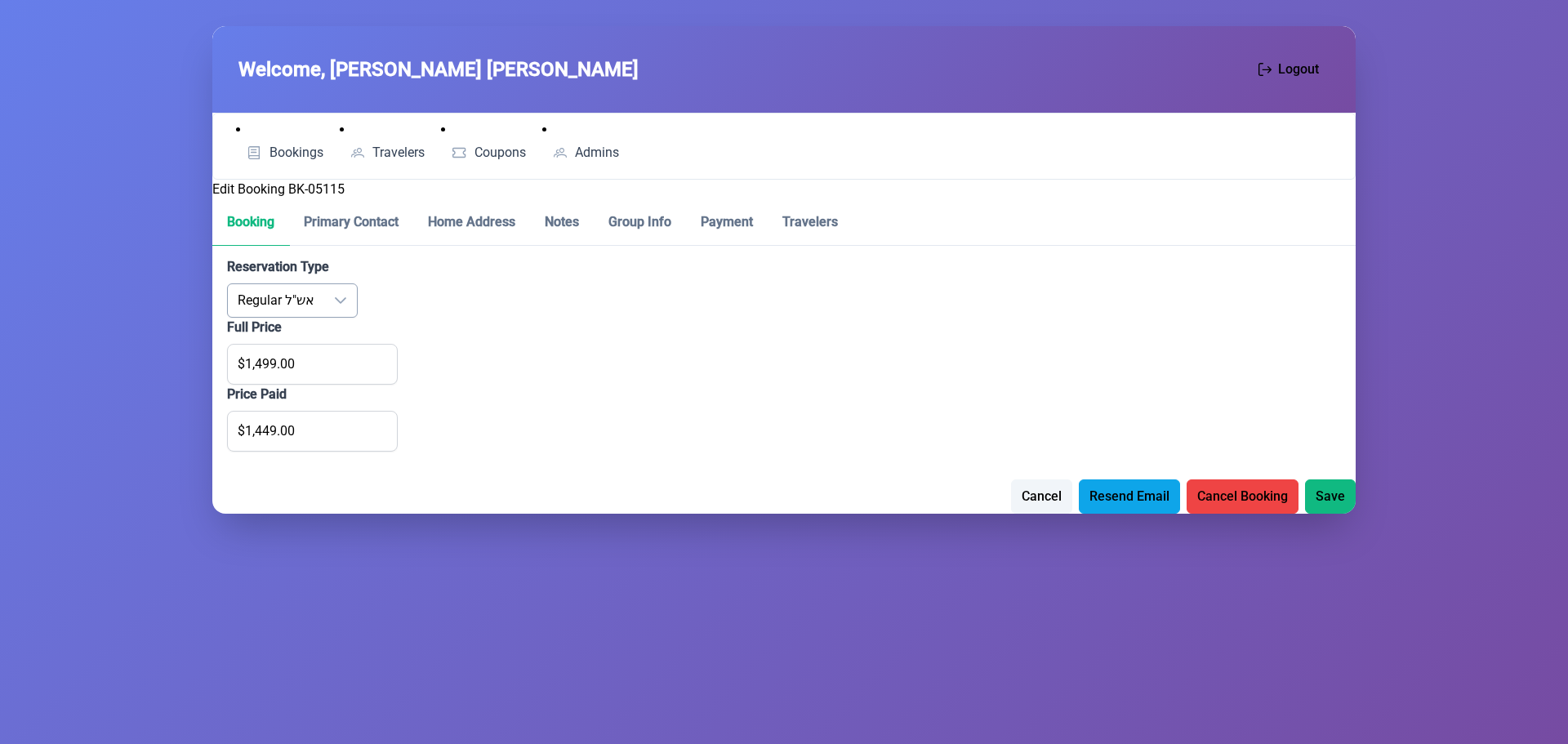
click at [319, 302] on span "Regular אש"ל" at bounding box center [276, 300] width 97 height 33
click at [301, 386] on span "Upgraded אש"ל" at bounding box center [315, 383] width 88 height 16
click at [1027, 496] on span "Cancel" at bounding box center [1042, 495] width 40 height 19
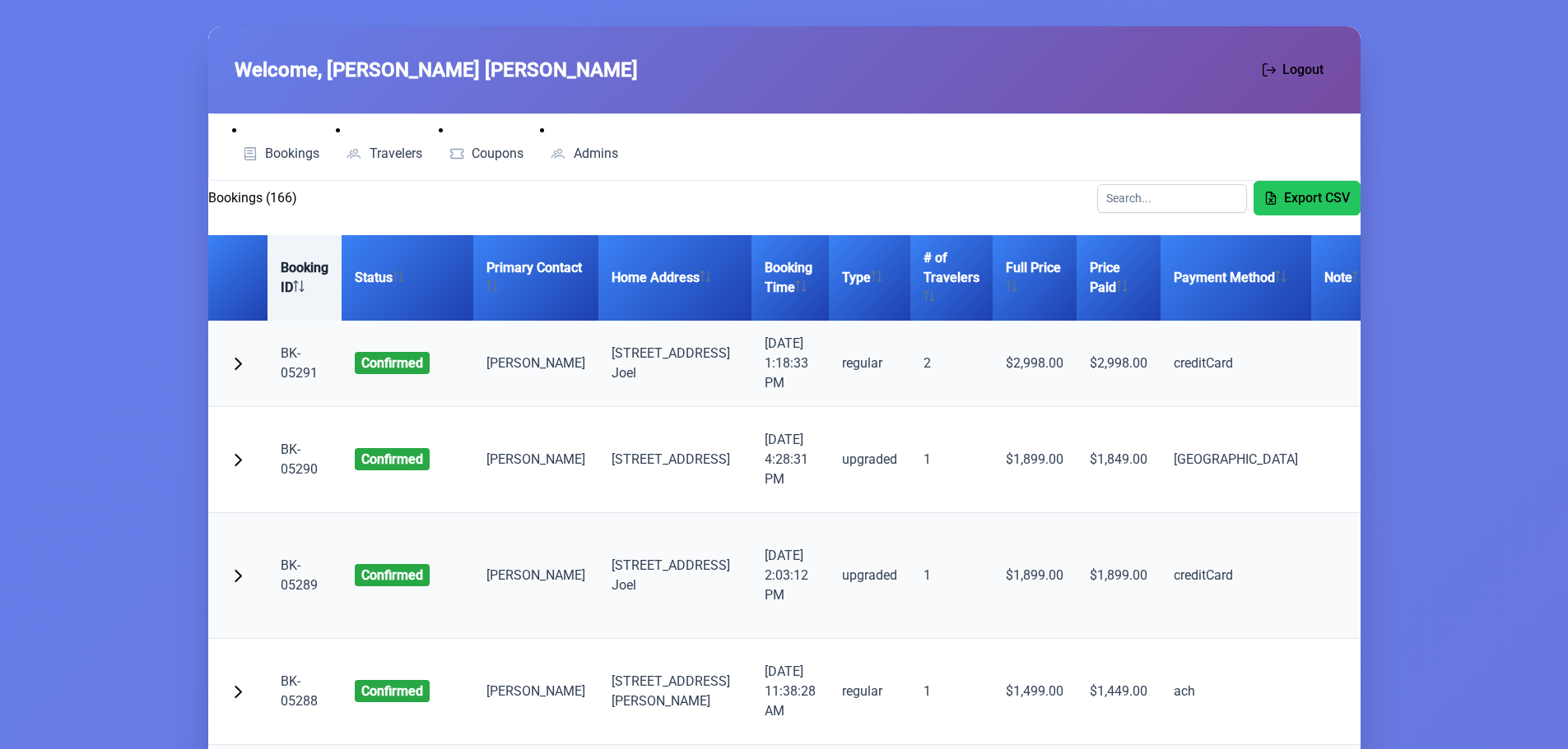
click at [287, 295] on th "Booking ID" at bounding box center [305, 278] width 74 height 86
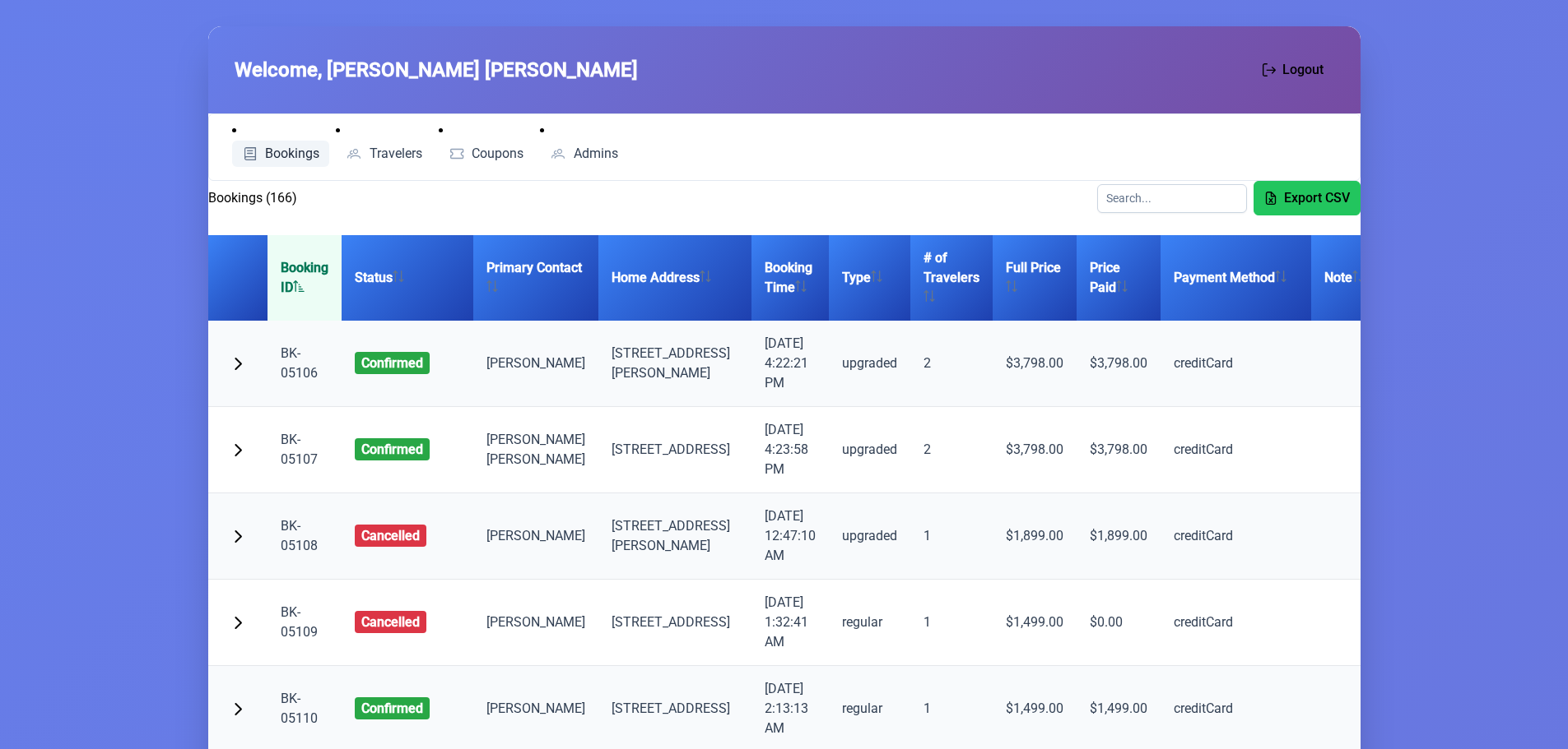
drag, startPoint x: 277, startPoint y: 153, endPoint x: 268, endPoint y: 156, distance: 9.5
click at [277, 153] on span "Bookings" at bounding box center [291, 153] width 54 height 13
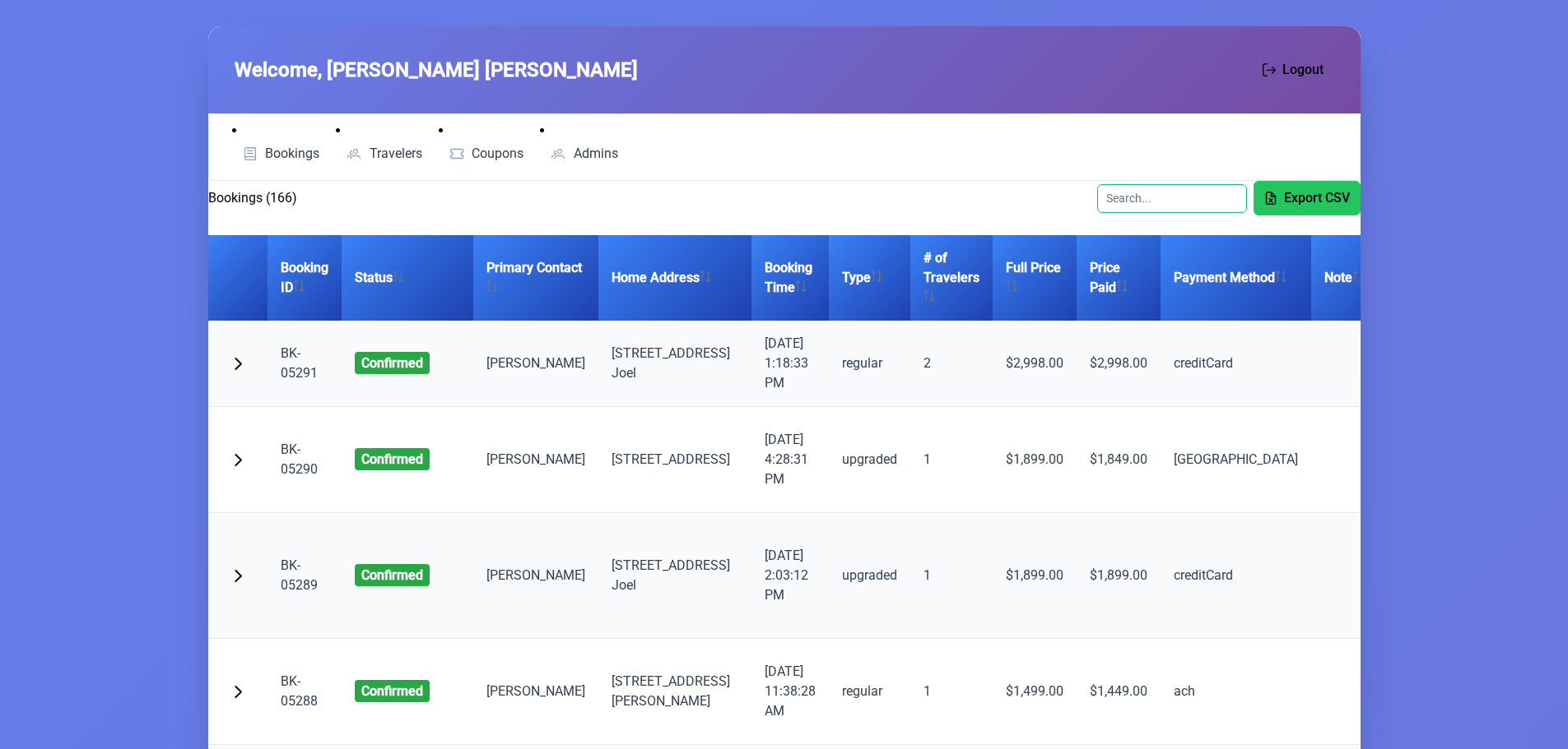
click at [1131, 200] on input "text" at bounding box center [1171, 198] width 150 height 29
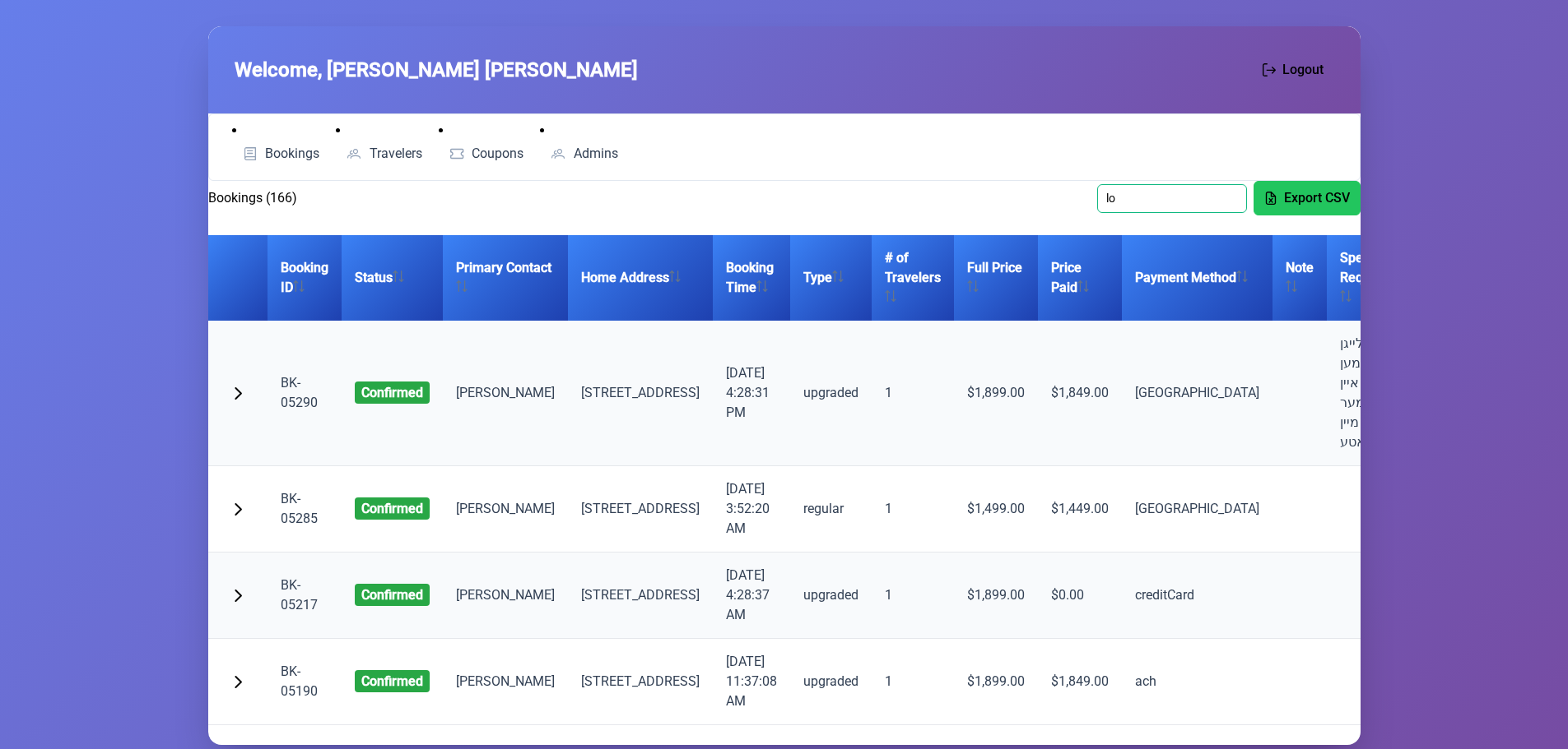
type input "l"
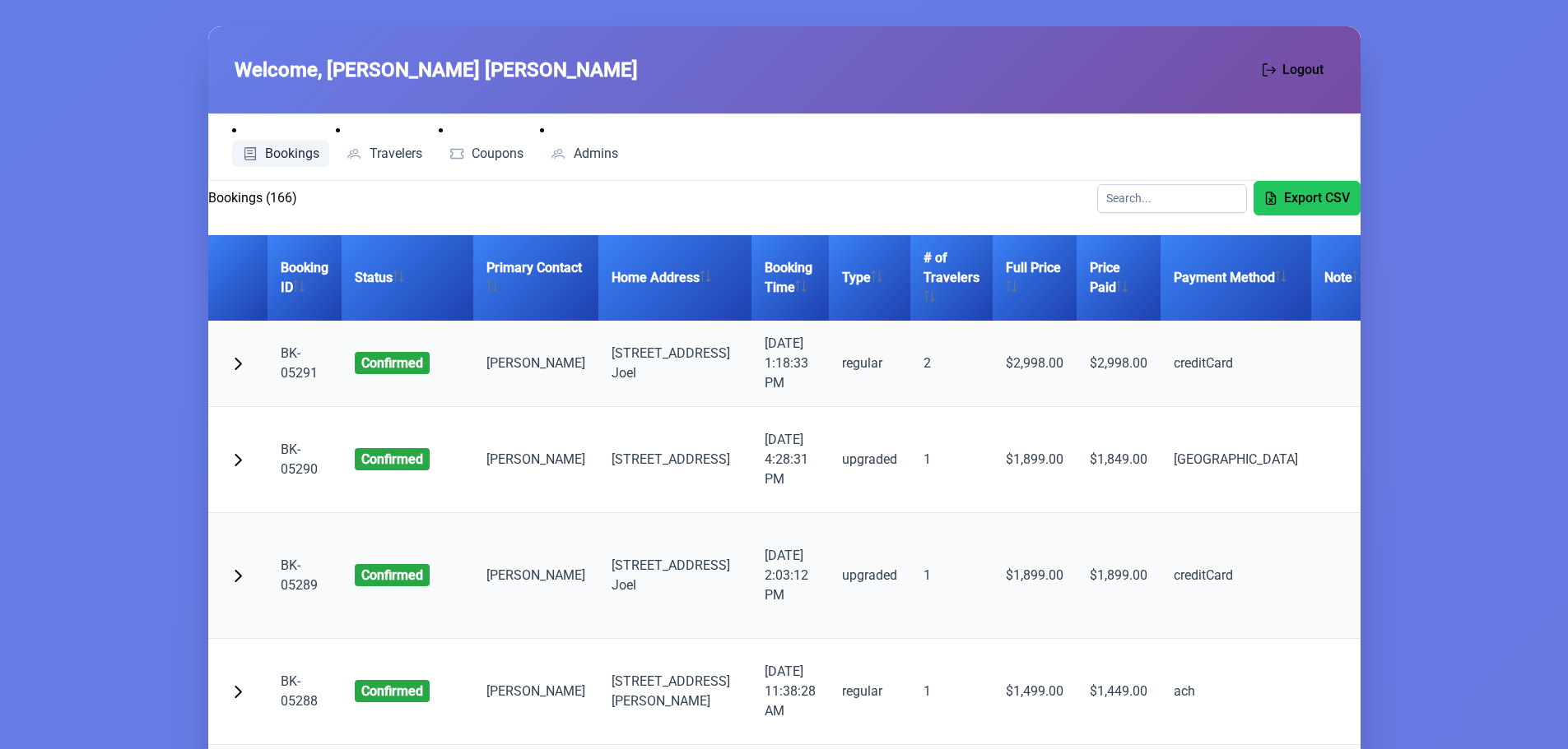
click at [287, 158] on span "Bookings" at bounding box center [291, 153] width 54 height 13
click at [378, 154] on span "Travelers" at bounding box center [395, 153] width 52 height 13
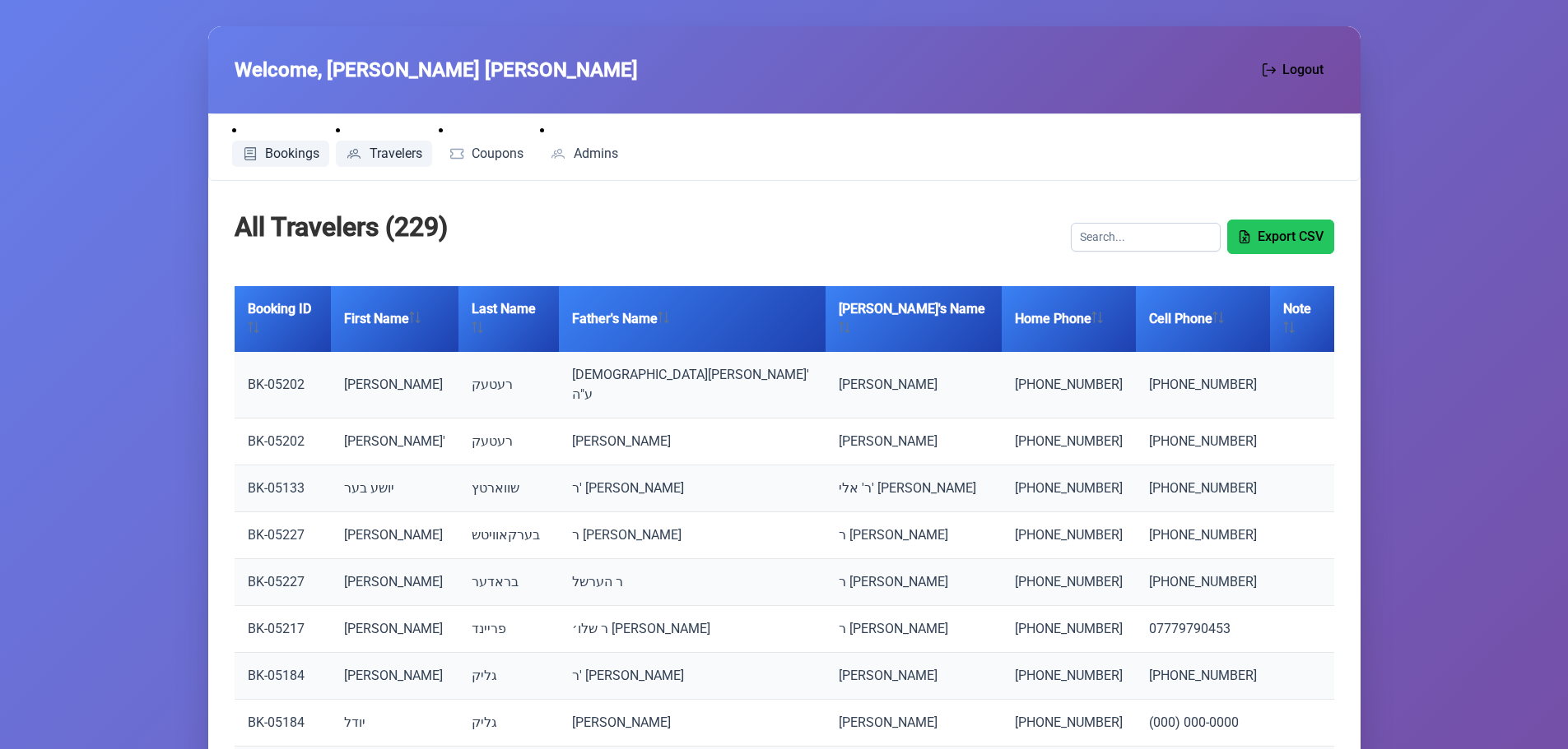
click at [282, 151] on span "Bookings" at bounding box center [291, 153] width 54 height 13
